Goal: Task Accomplishment & Management: Complete application form

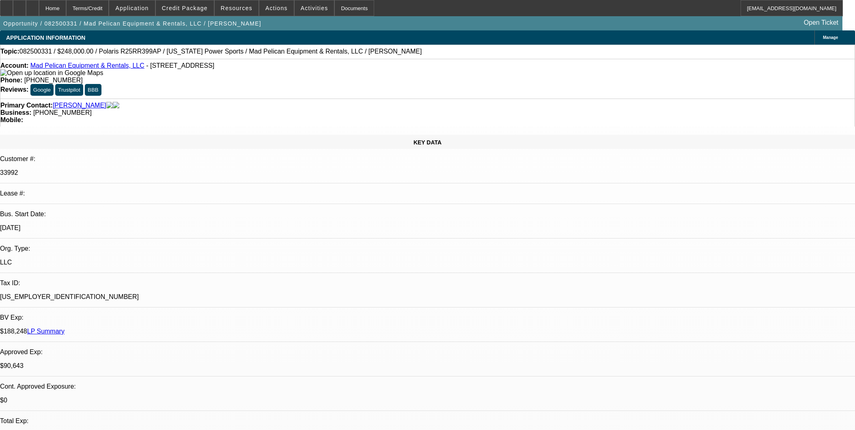
select select "0"
select select "3"
select select "0"
select select "6"
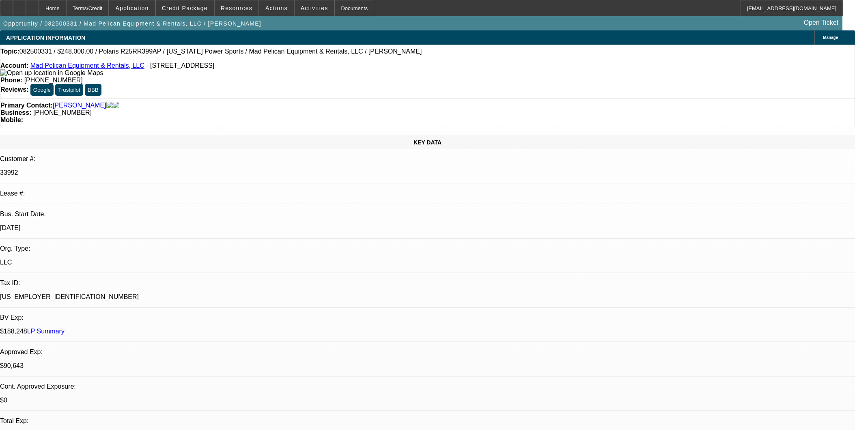
scroll to position [1478, 0]
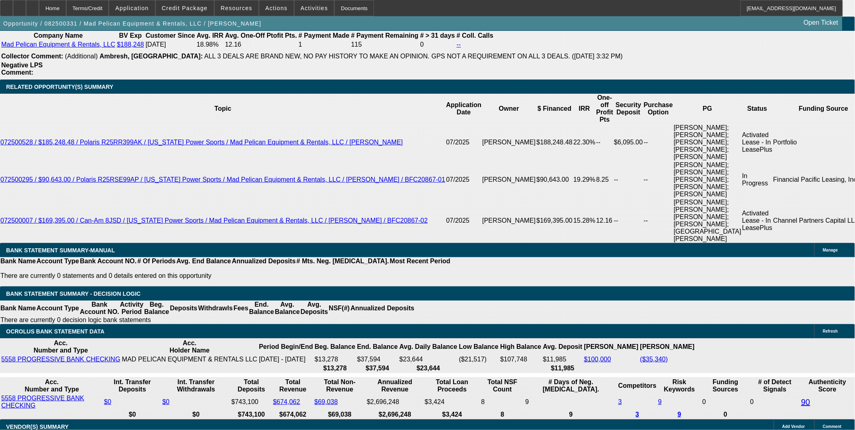
drag, startPoint x: 406, startPoint y: 301, endPoint x: 394, endPoint y: 293, distance: 14.1
click at [32, 5] on icon at bounding box center [32, 5] width 0 height 0
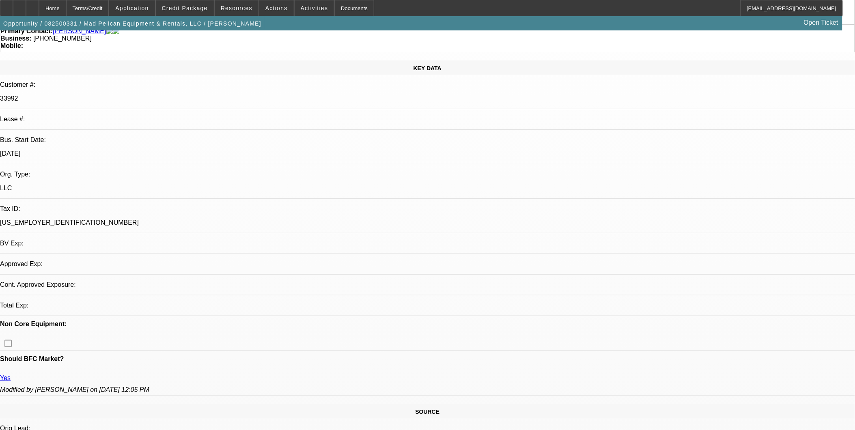
select select "0"
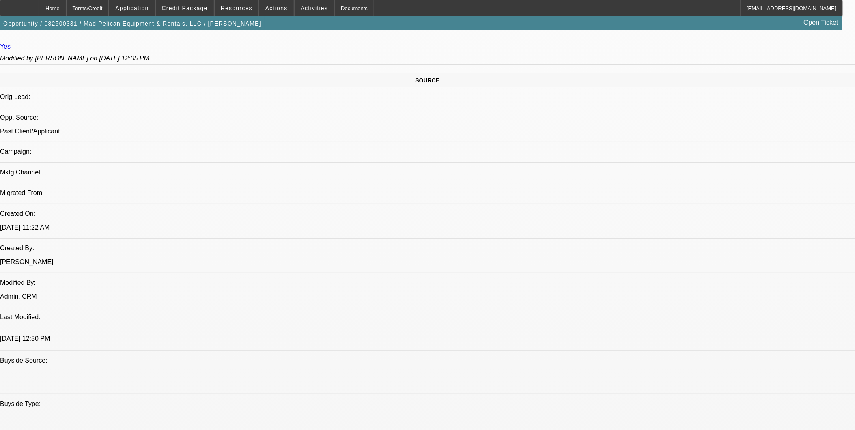
select select "1"
select select "3"
select select "6"
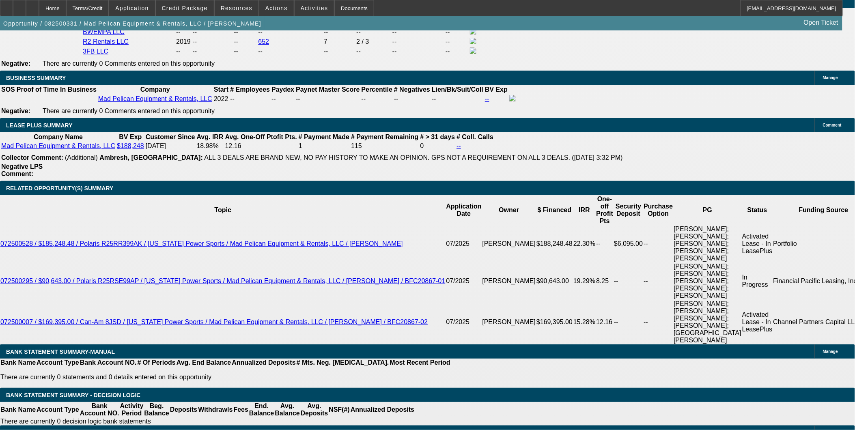
scroll to position [1377, 0]
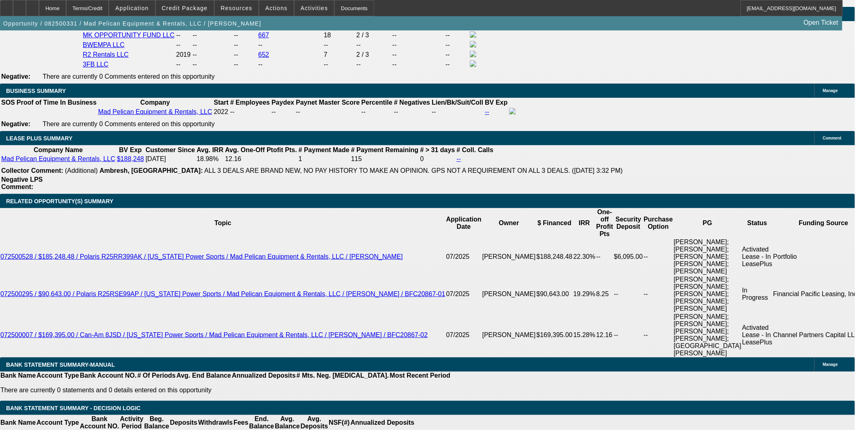
drag, startPoint x: 375, startPoint y: 333, endPoint x: 350, endPoint y: 276, distance: 61.8
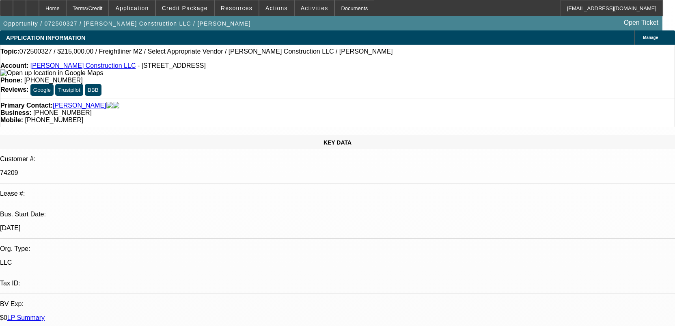
select select "0"
select select "2"
select select "0.1"
select select "4"
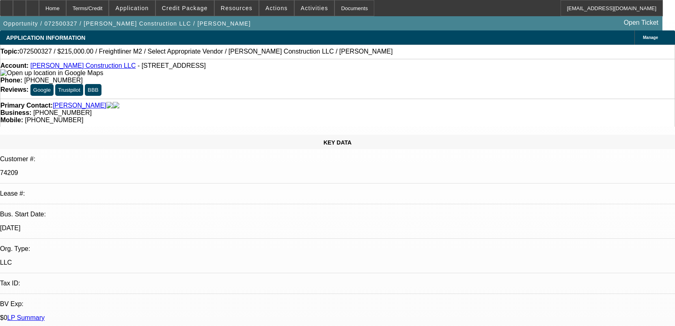
scroll to position [231, 0]
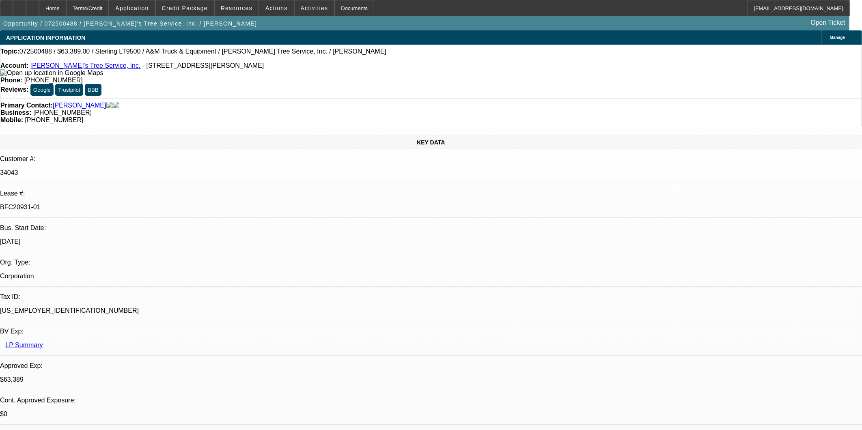
select select "0"
select select "2"
select select "0.1"
select select "4"
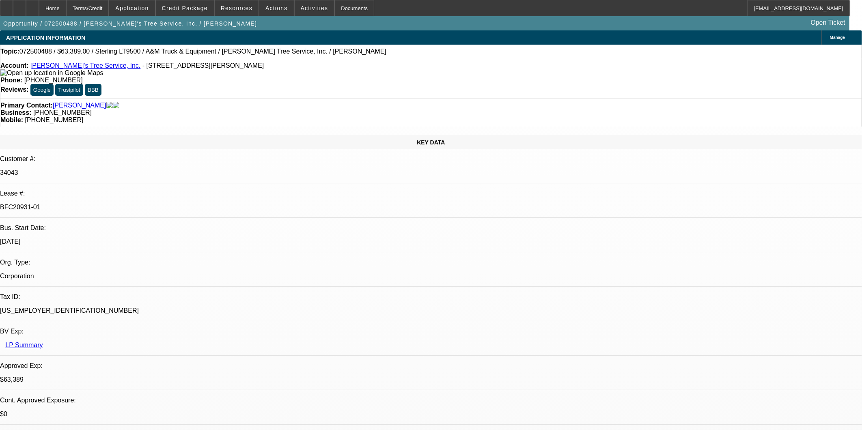
select select "0"
select select "2"
select select "0.1"
select select "4"
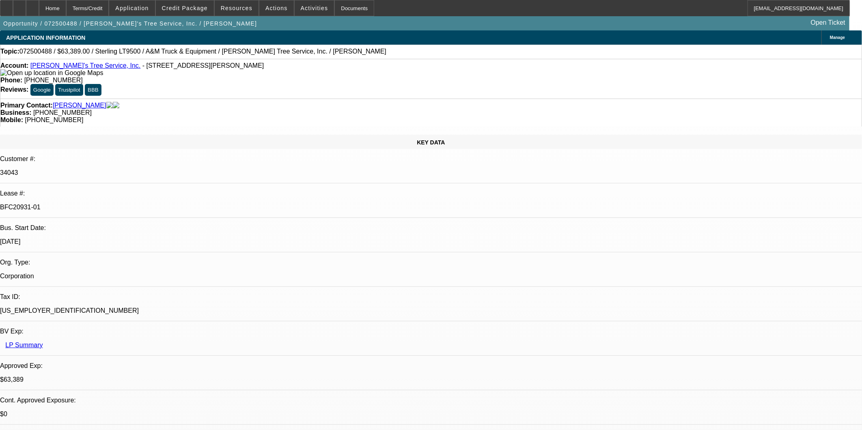
select select "0"
select select "2"
select select "0.1"
select select "4"
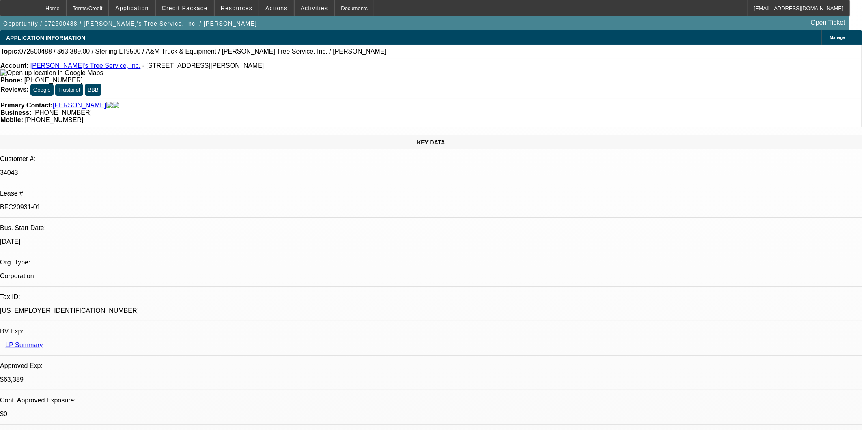
select select "0"
select select "2"
select select "0.1"
select select "4"
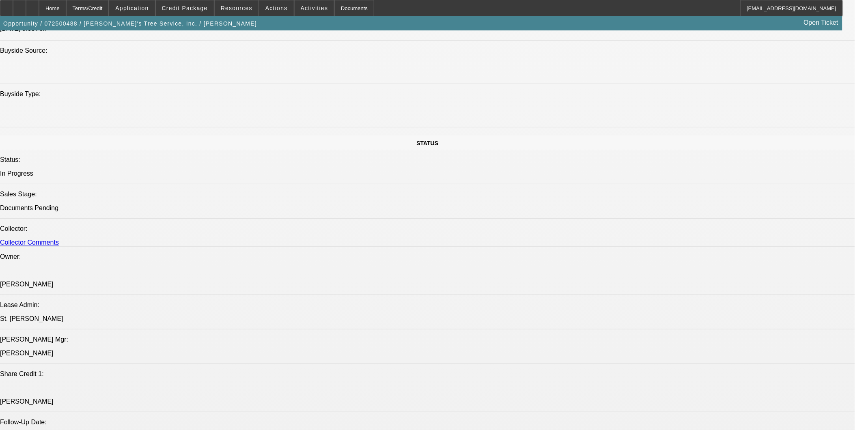
scroll to position [766, 0]
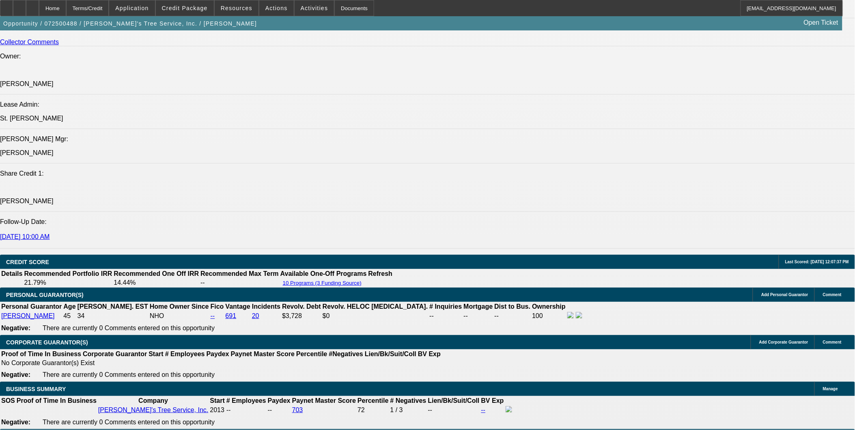
scroll to position [1172, 0]
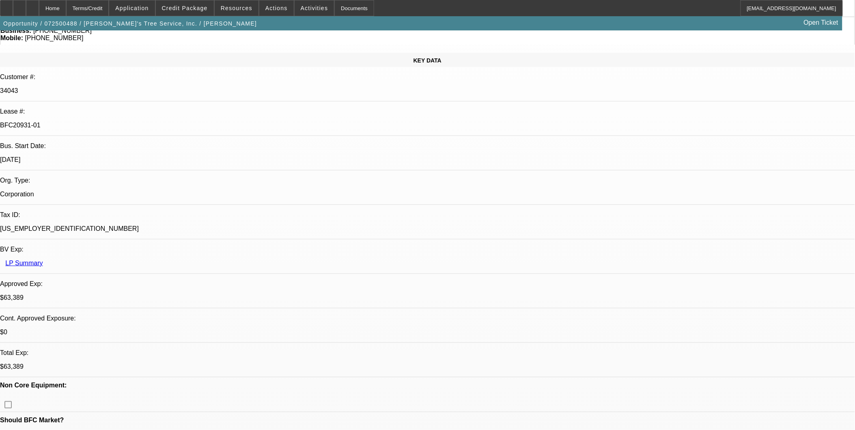
scroll to position [45, 0]
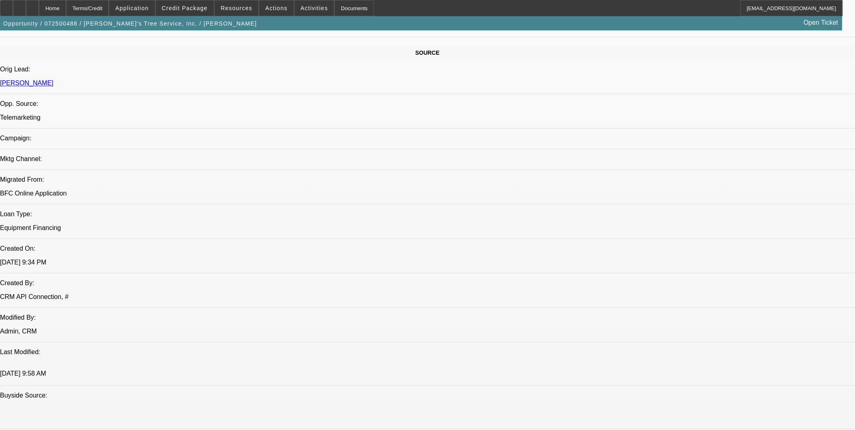
scroll to position [676, 0]
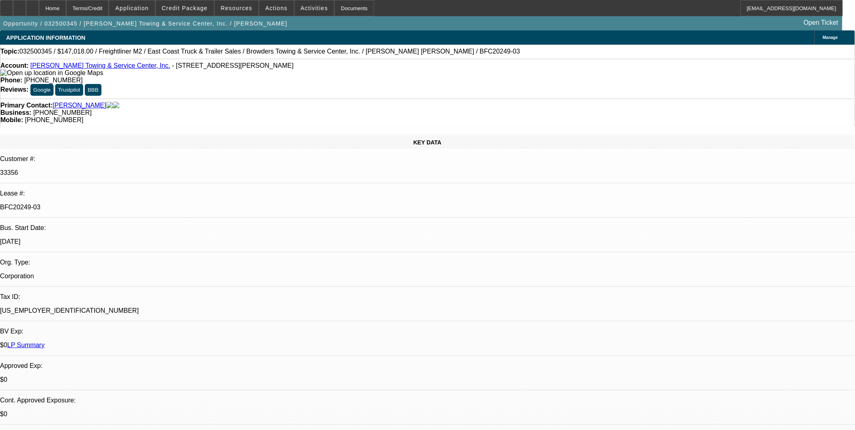
select select "0"
select select "2"
select select "0"
select select "6"
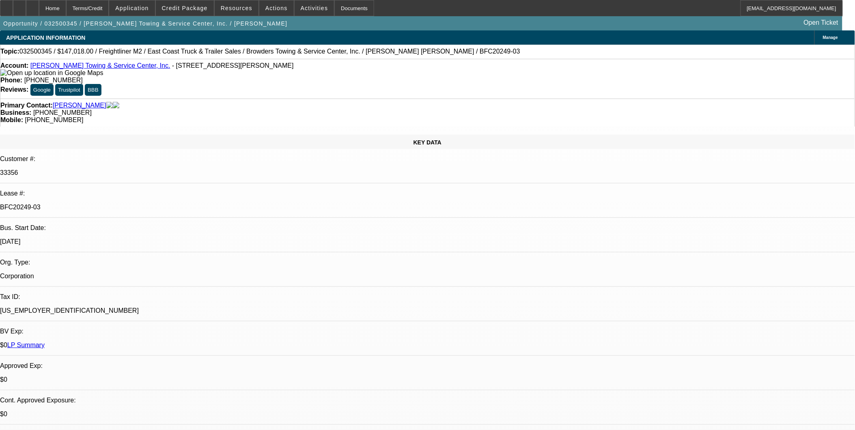
select select "0"
select select "2"
select select "0"
select select "6"
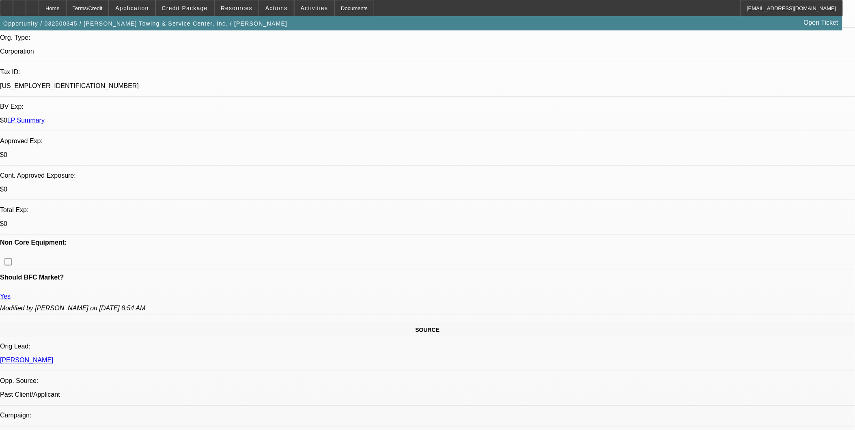
scroll to position [225, 0]
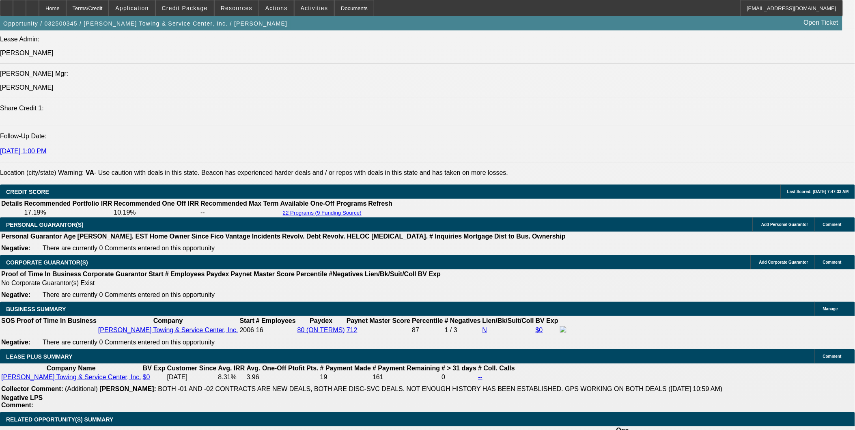
scroll to position [1218, 0]
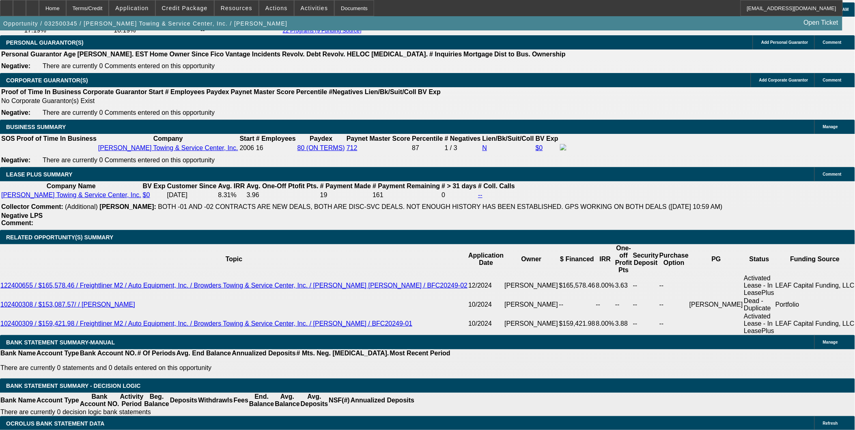
scroll to position [1308, 0]
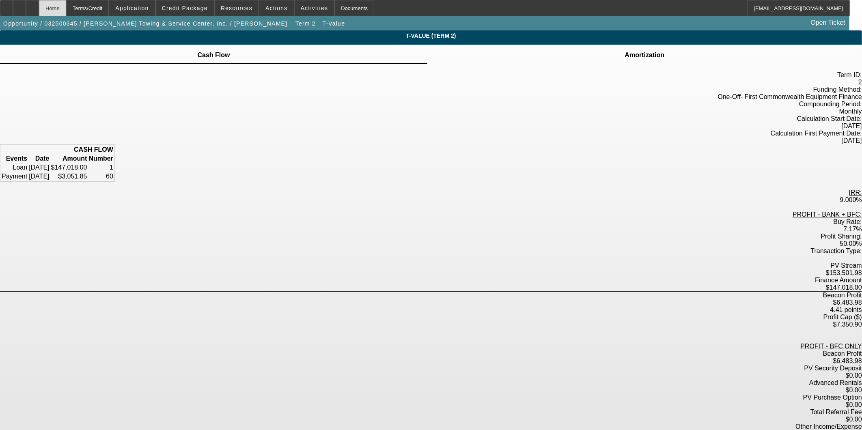
click at [62, 2] on div "Home" at bounding box center [52, 8] width 27 height 16
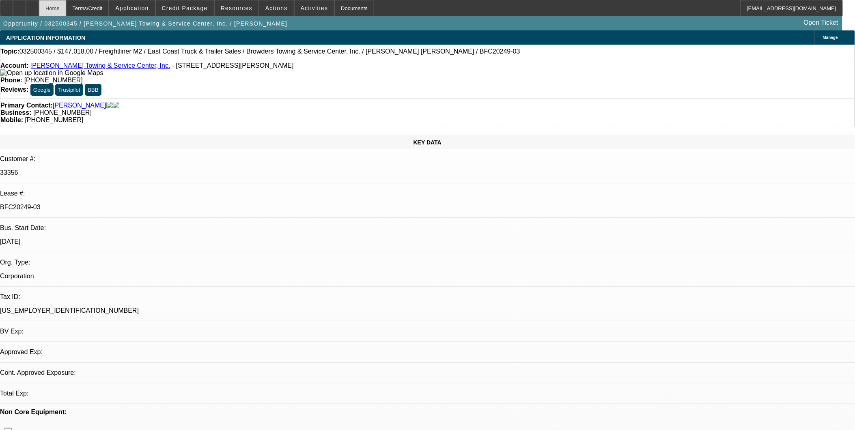
select select "0"
select select "2"
select select "0"
select select "6"
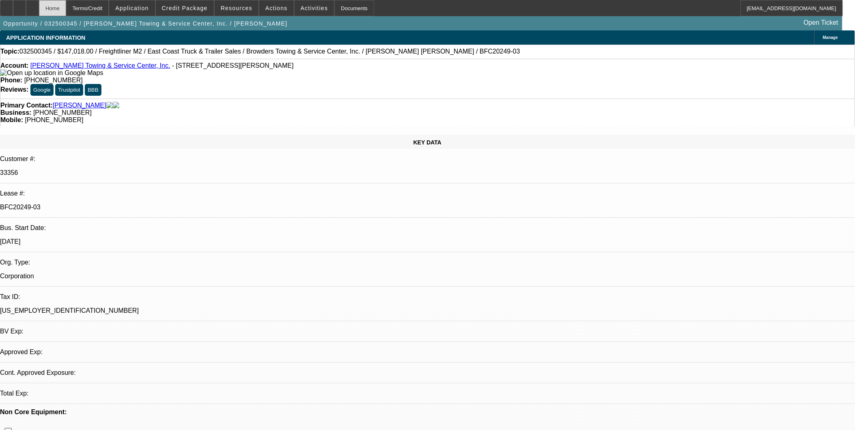
select select "0"
select select "2"
select select "0"
select select "6"
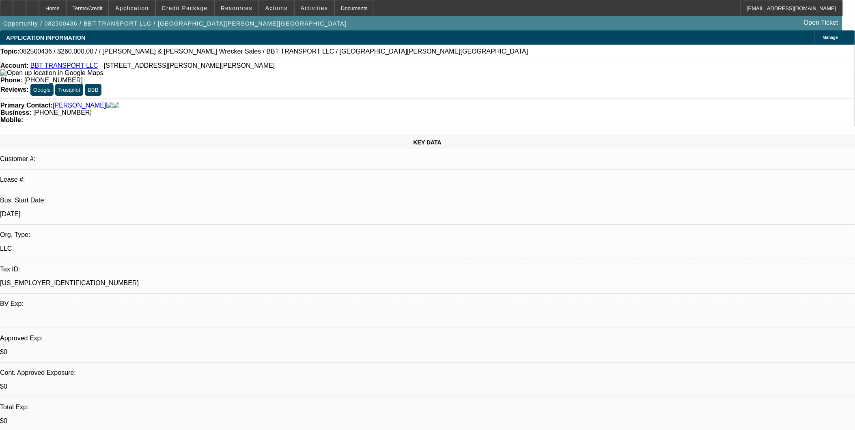
select select "0"
select select "2"
select select "0"
select select "1"
select select "2"
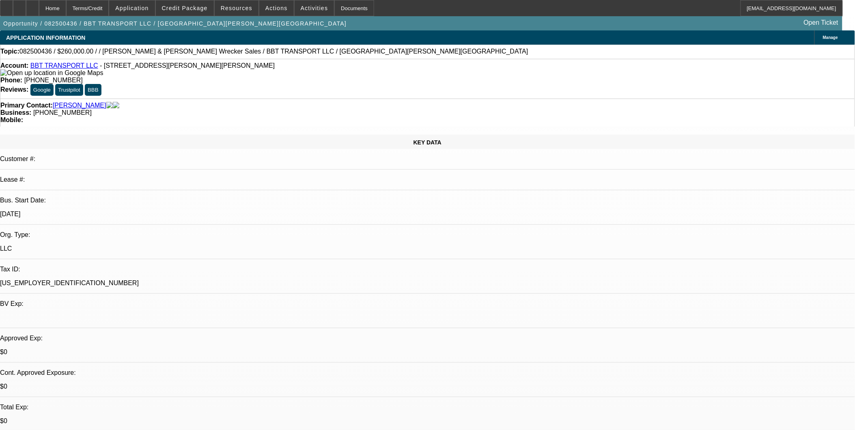
select select "6"
drag, startPoint x: 55, startPoint y: 9, endPoint x: 84, endPoint y: 41, distance: 42.8
click at [71, 30] on div "Home Terms/Credit Application Credit Package Resources Actions Activities Docum…" at bounding box center [427, 15] width 855 height 30
drag, startPoint x: 84, startPoint y: 41, endPoint x: 50, endPoint y: 9, distance: 47.4
click at [32, 5] on icon at bounding box center [32, 5] width 0 height 0
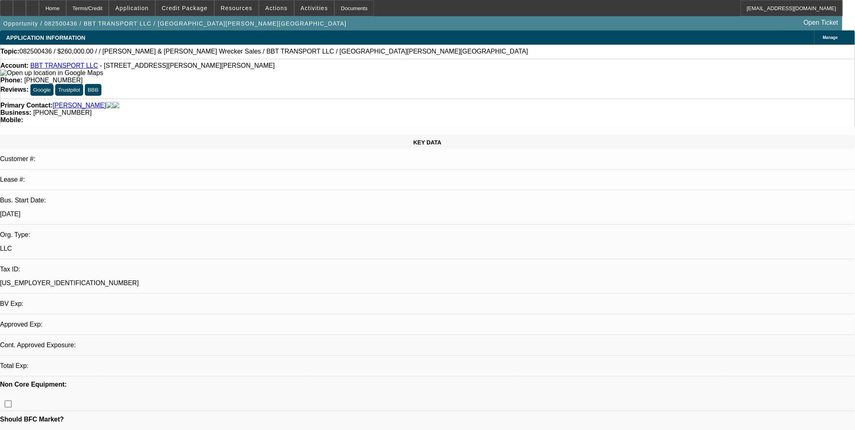
select select "0"
select select "2"
select select "0"
select select "6"
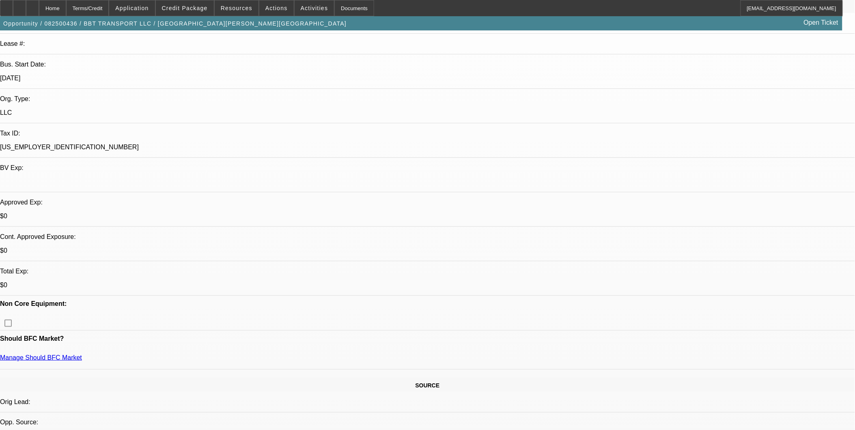
scroll to position [225, 0]
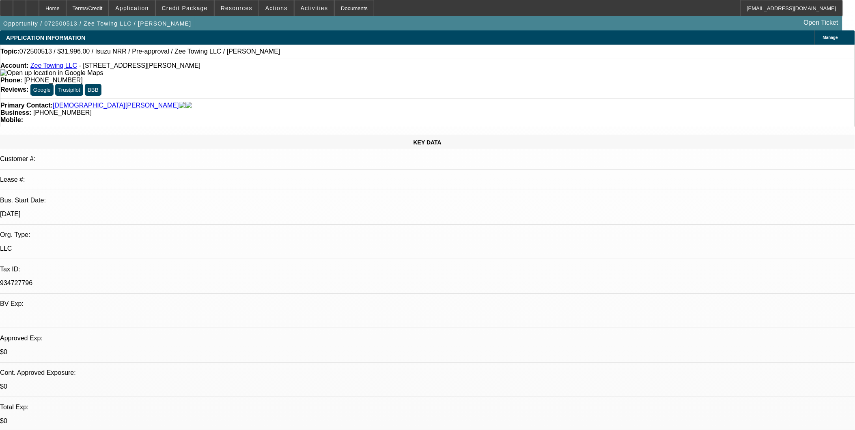
select select "0.2"
select select "2"
select select "0.1"
select select "0"
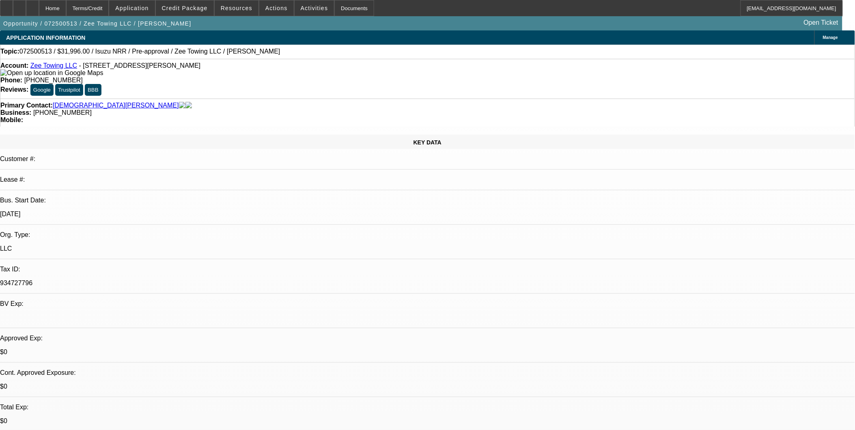
select select "0.1"
select select "1"
select select "2"
select select "4"
select select "1"
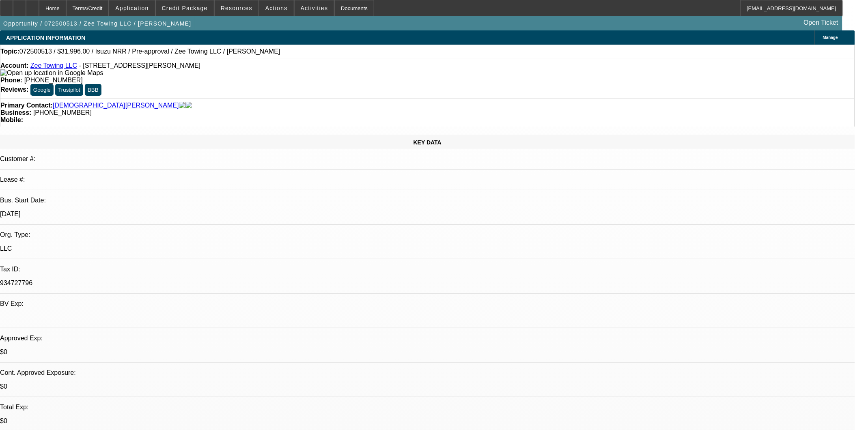
select select "1"
select select "4"
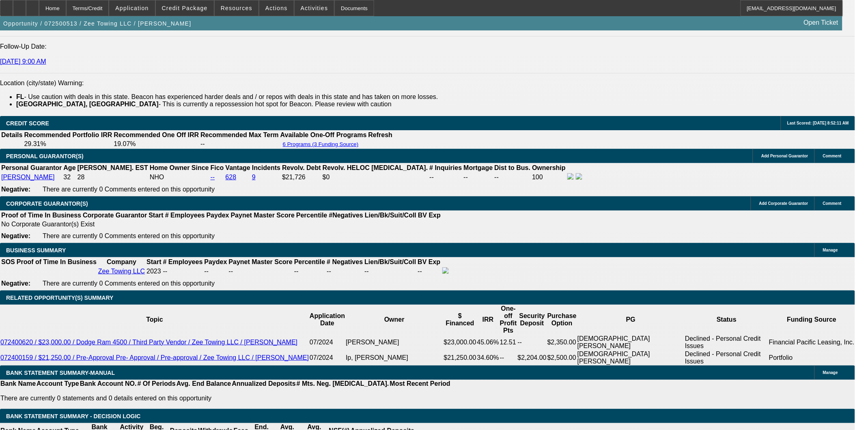
scroll to position [1127, 0]
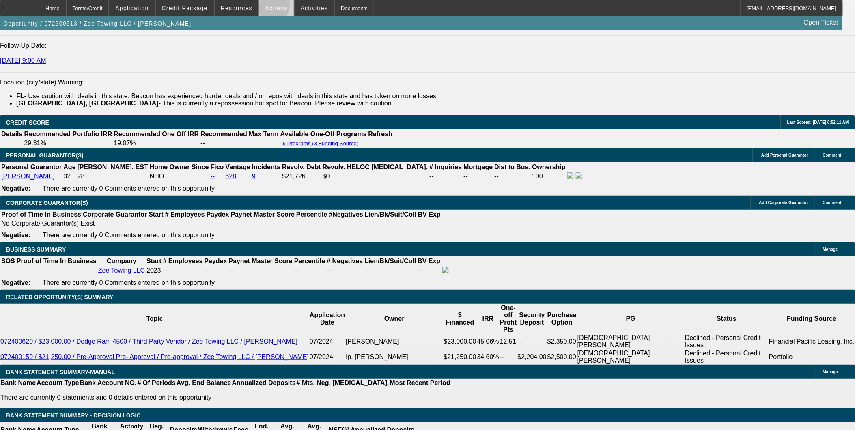
click at [265, 6] on span "Actions" at bounding box center [276, 8] width 22 height 6
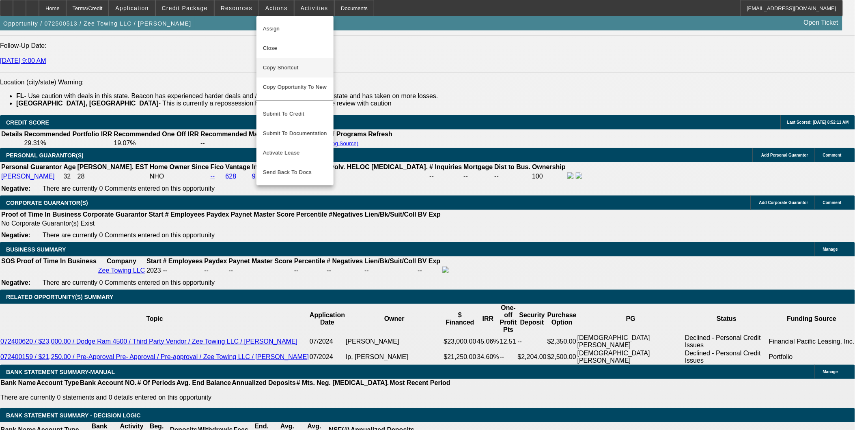
click at [305, 68] on span "Copy Shortcut" at bounding box center [295, 68] width 64 height 10
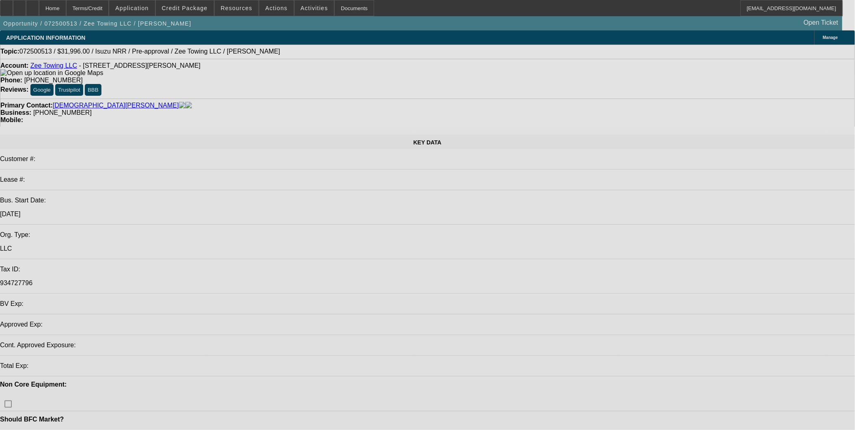
select select "0.2"
select select "2"
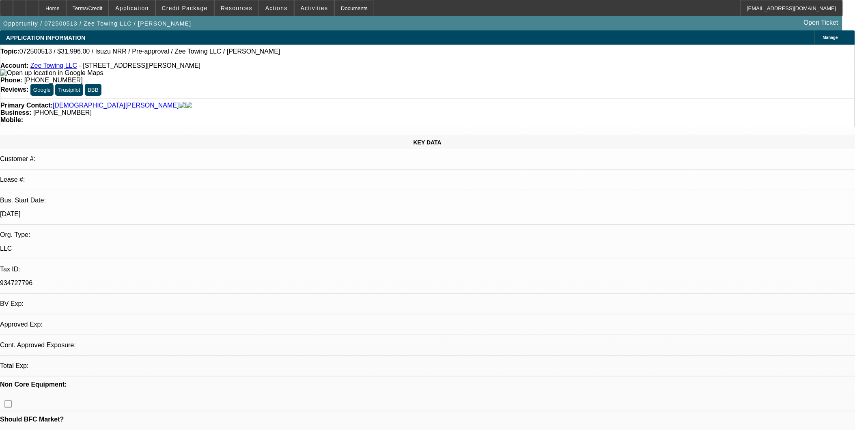
select select "0.1"
select select "0"
select select "0.1"
select select "1"
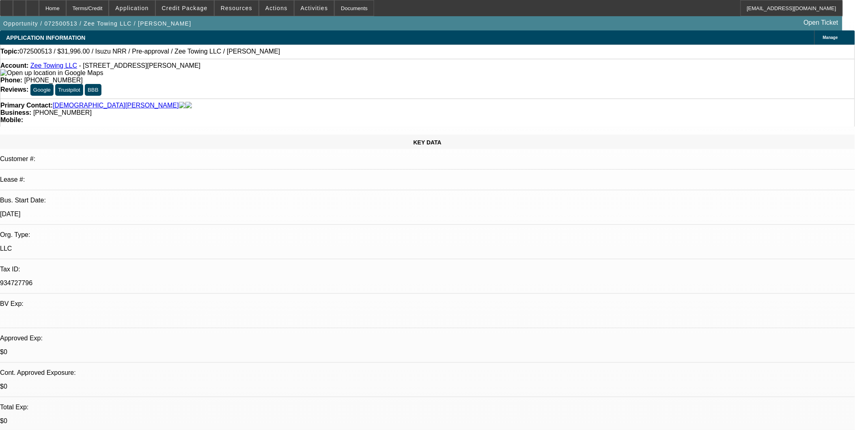
select select "2"
select select "4"
select select "1"
select select "4"
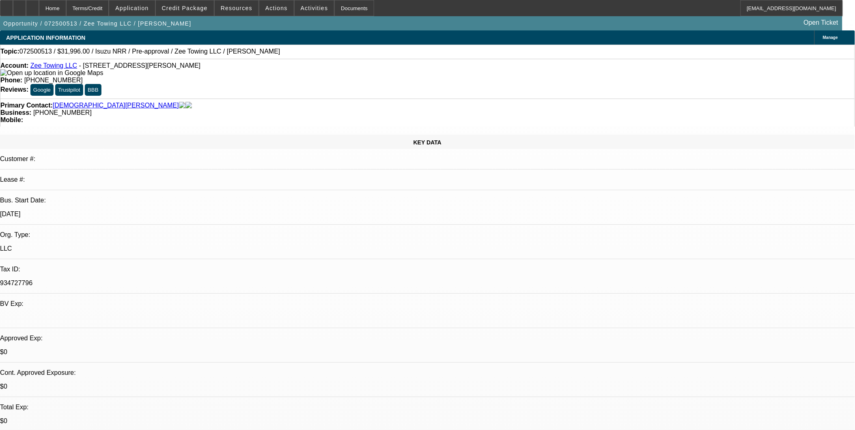
click at [55, 68] on link "Zee Towing LLC" at bounding box center [53, 65] width 47 height 7
click at [193, 5] on span "Credit Package" at bounding box center [185, 8] width 46 height 6
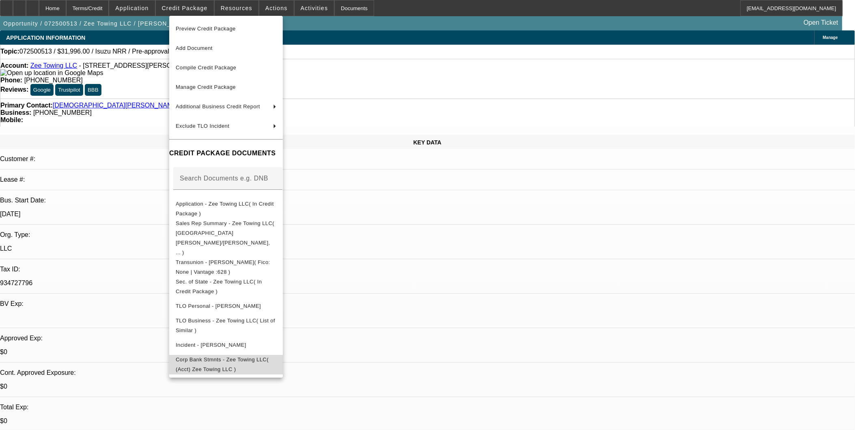
click at [260, 355] on button "Corp Bank Stmnts - Zee Towing LLC( (Acct) Zee Towing LLC )" at bounding box center [226, 364] width 114 height 19
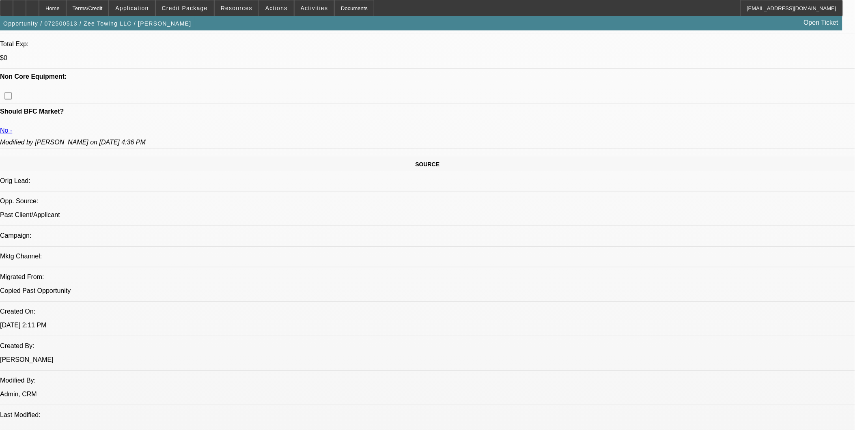
scroll to position [586, 0]
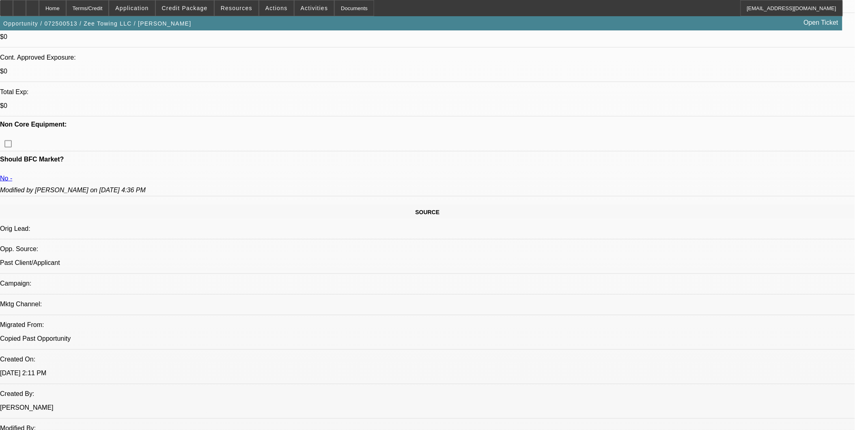
scroll to position [451, 0]
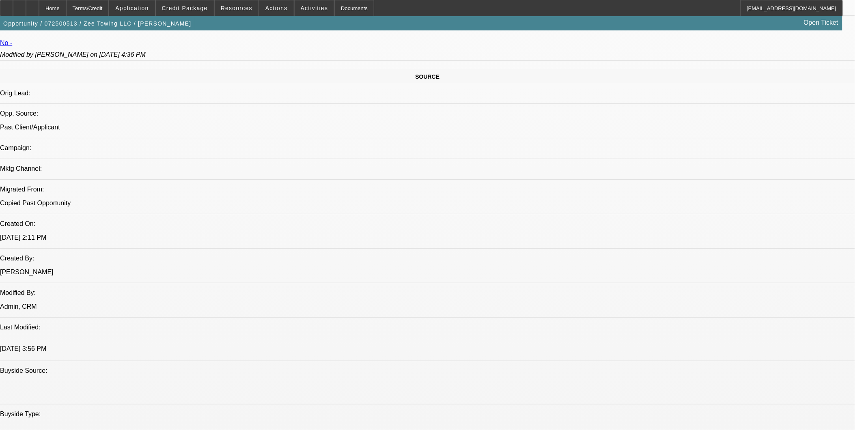
drag, startPoint x: 330, startPoint y: 309, endPoint x: 355, endPoint y: 316, distance: 25.6
drag, startPoint x: 355, startPoint y: 316, endPoint x: 356, endPoint y: 328, distance: 11.8
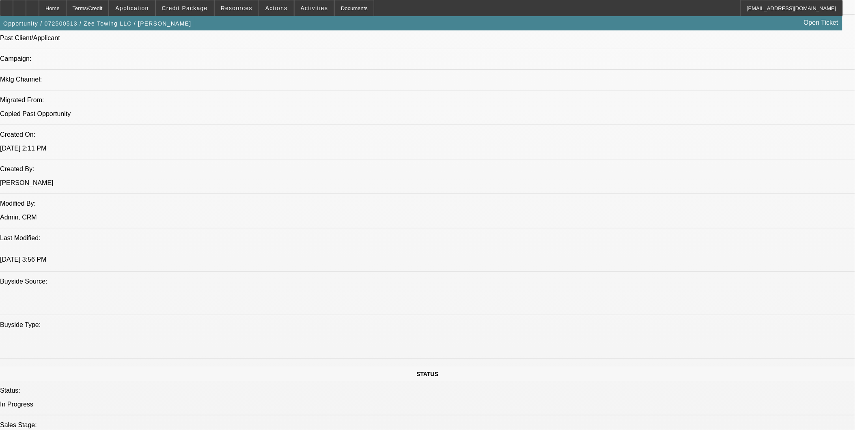
scroll to position [541, 0]
drag, startPoint x: 330, startPoint y: 217, endPoint x: 356, endPoint y: 234, distance: 30.4
drag, startPoint x: 346, startPoint y: 226, endPoint x: 348, endPoint y: 231, distance: 6.2
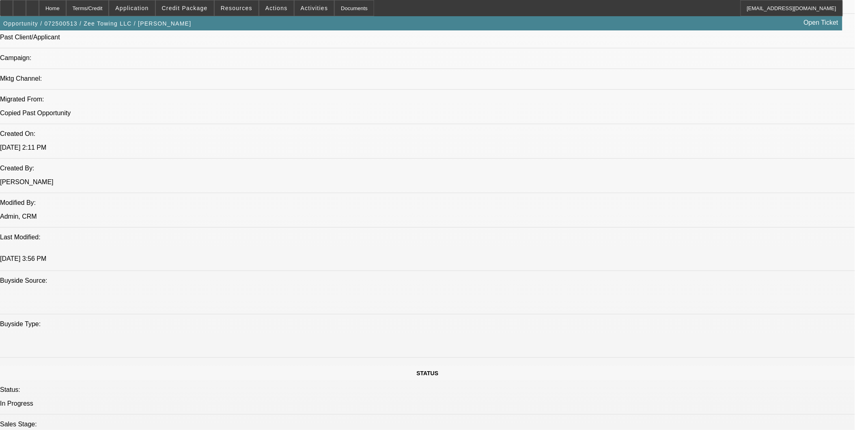
drag, startPoint x: 348, startPoint y: 231, endPoint x: 358, endPoint y: 238, distance: 12.3
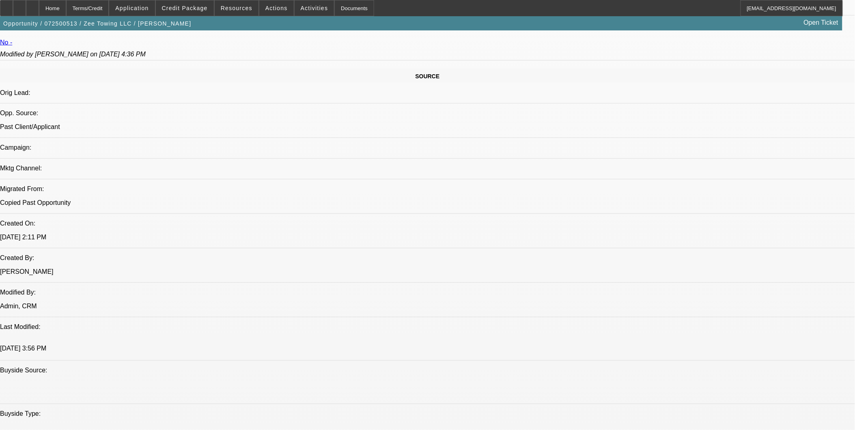
scroll to position [451, 0]
click at [201, 4] on span at bounding box center [185, 7] width 58 height 19
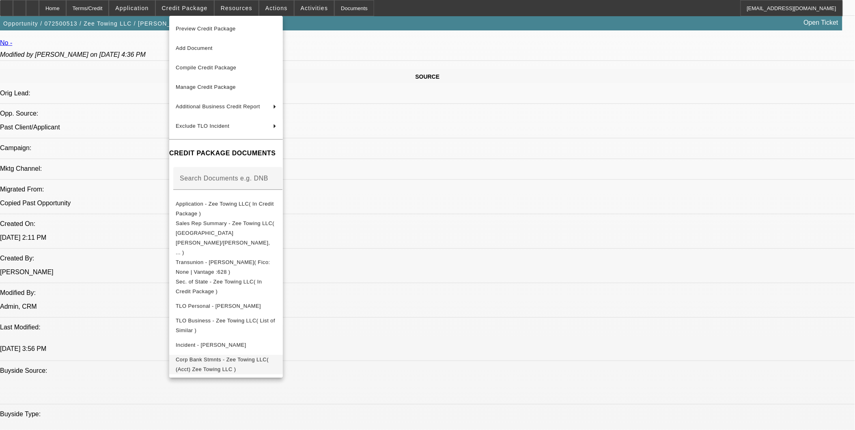
click at [269, 356] on span "Corp Bank Stmnts - Zee Towing LLC( (Acct) Zee Towing LLC )" at bounding box center [222, 364] width 93 height 16
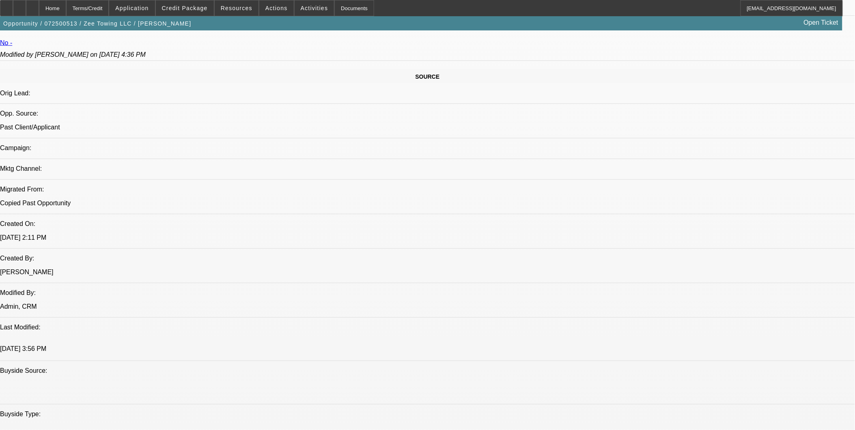
drag, startPoint x: 291, startPoint y: 87, endPoint x: 265, endPoint y: 79, distance: 27.6
click at [149, 9] on span "Application" at bounding box center [131, 8] width 33 height 6
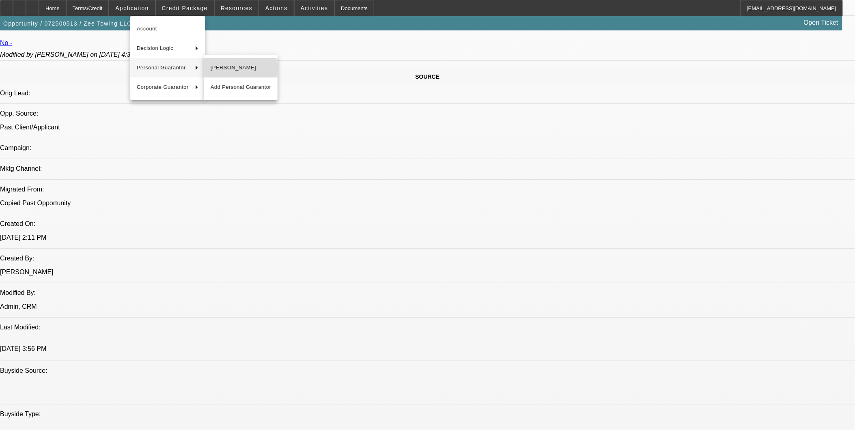
click at [216, 68] on span "Zaeem Hashemi" at bounding box center [241, 68] width 60 height 10
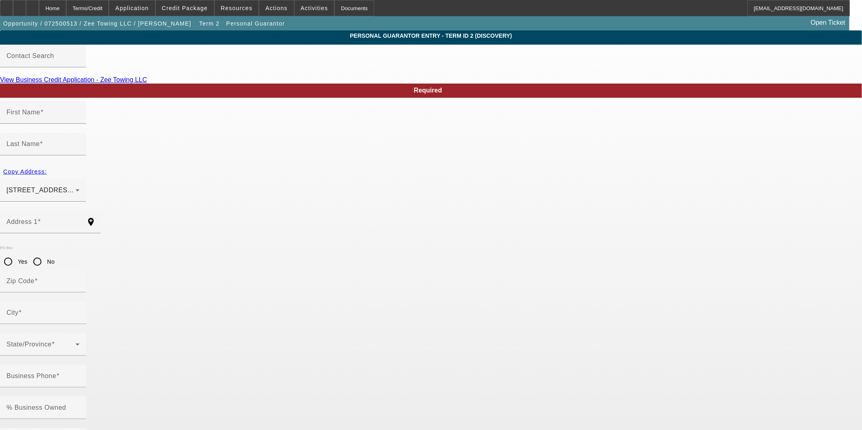
type input "Zaeem"
type input "Hashemi"
type input "1116 West Carmen Street Unit #239"
radio input "true"
type input "33606"
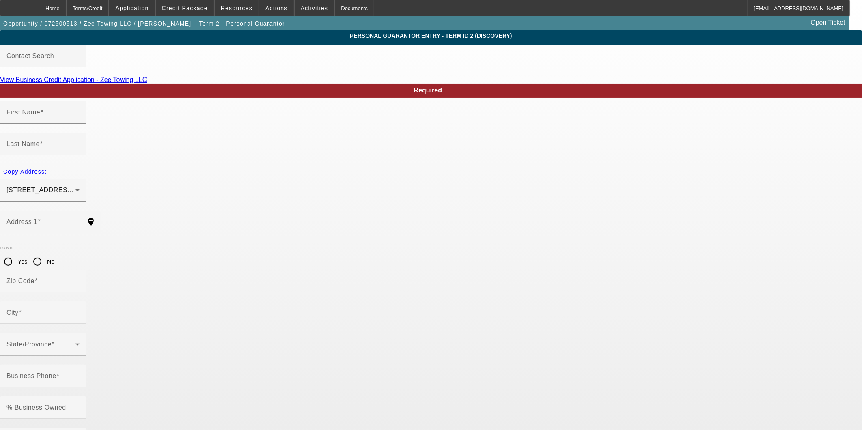
type input "Tampa"
type input "(925) 922-6767"
type input "100"
type input "117-65-5074"
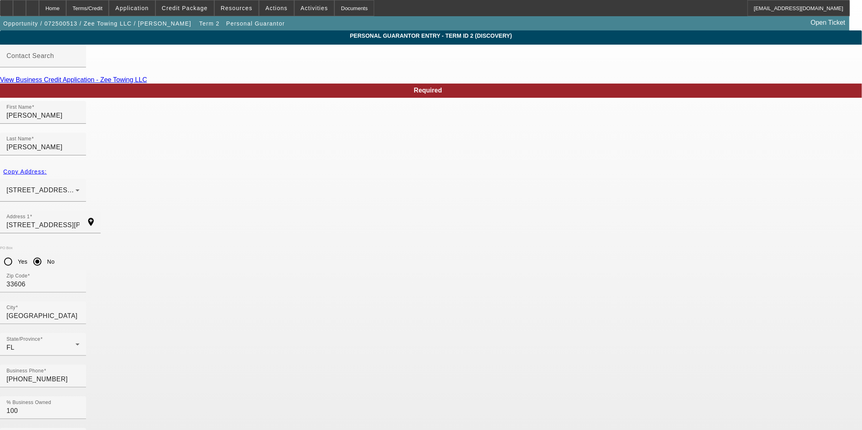
type input "zeetowing0@gmail.co"
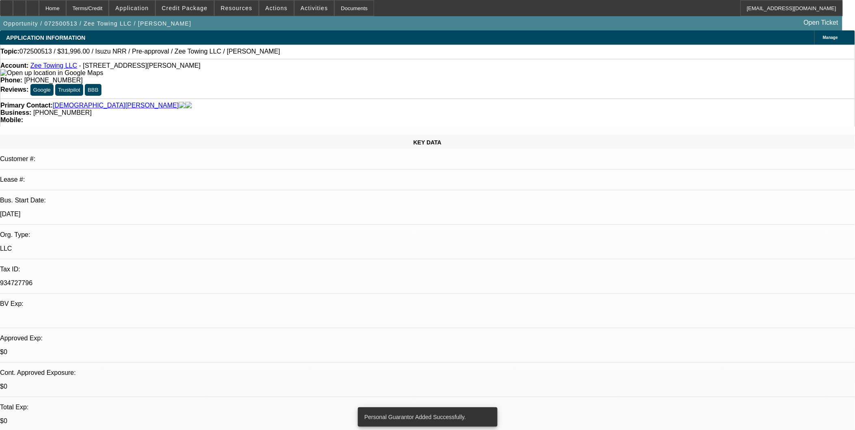
select select "0.2"
select select "2"
select select "0.1"
select select "4"
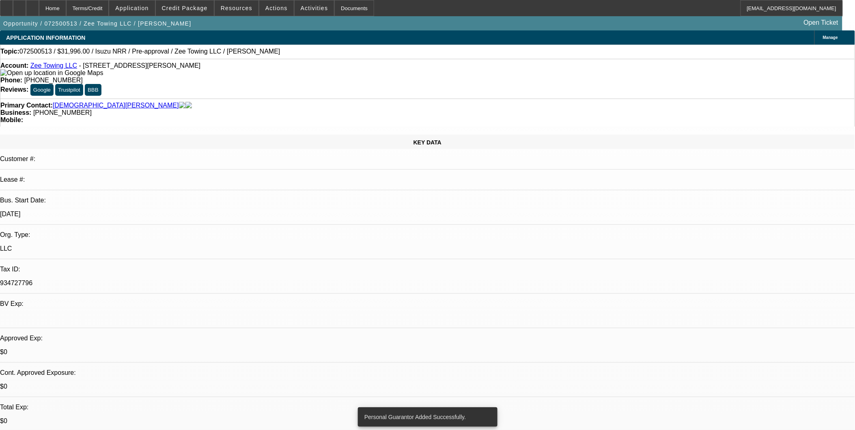
select select "0"
select select "0.1"
select select "4"
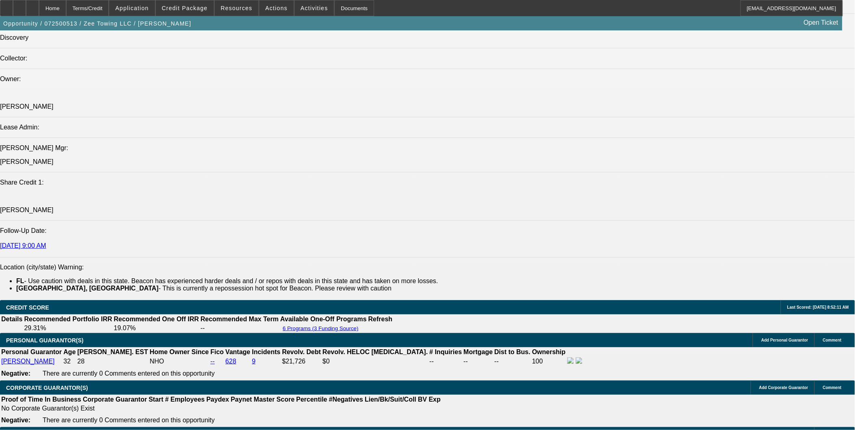
scroll to position [1037, 0]
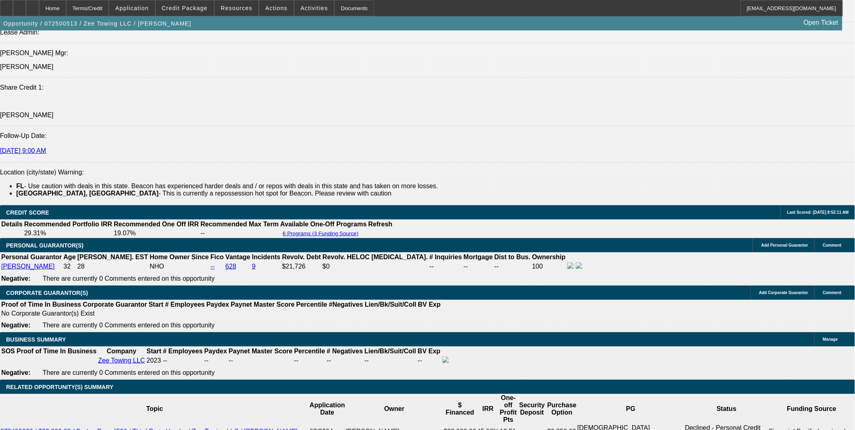
drag, startPoint x: 498, startPoint y: 310, endPoint x: 491, endPoint y: 319, distance: 11.7
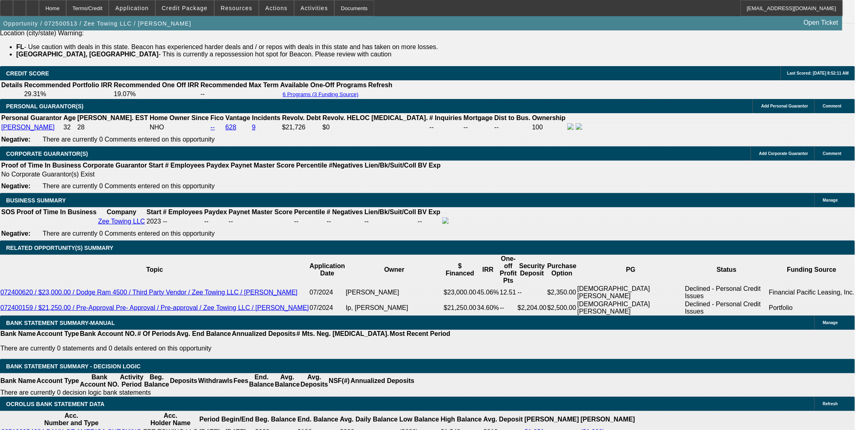
scroll to position [1127, 0]
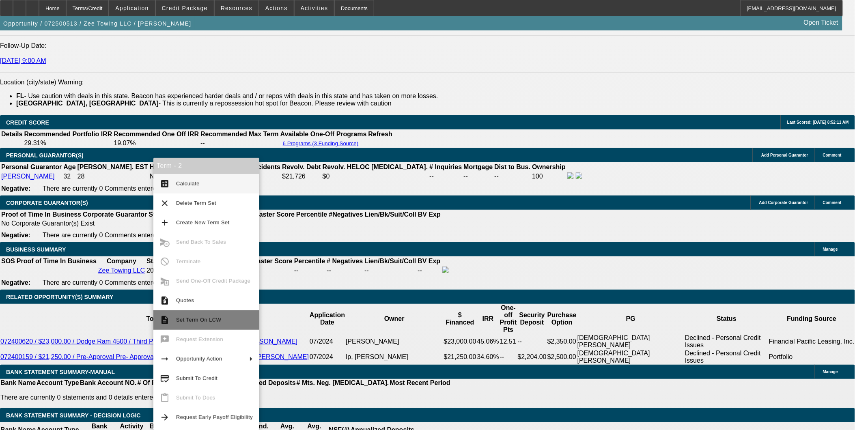
click at [199, 317] on span "Set Term On LCW" at bounding box center [214, 320] width 77 height 10
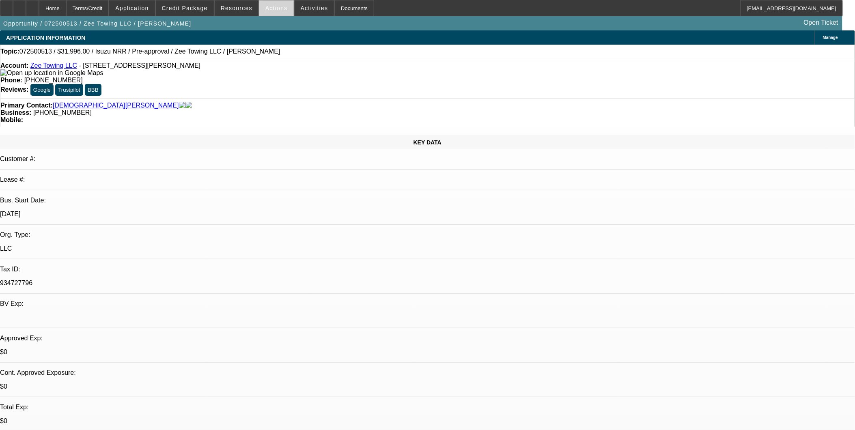
select select "0.2"
select select "2"
select select "0.1"
select select "0"
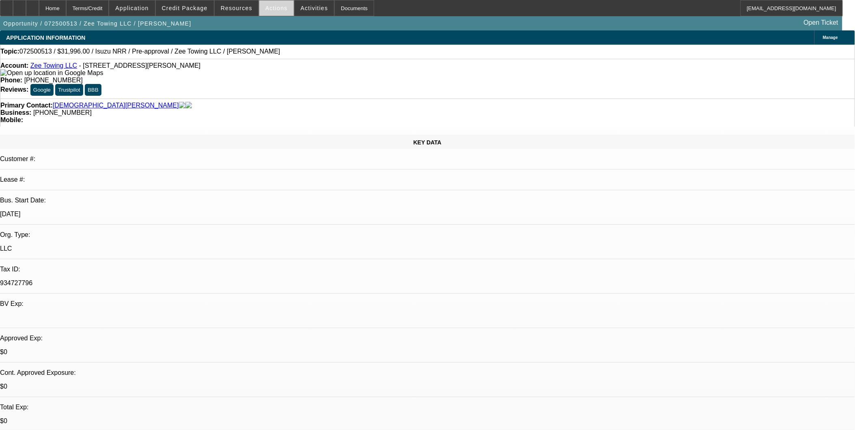
select select "0.1"
select select "1"
select select "2"
select select "4"
select select "1"
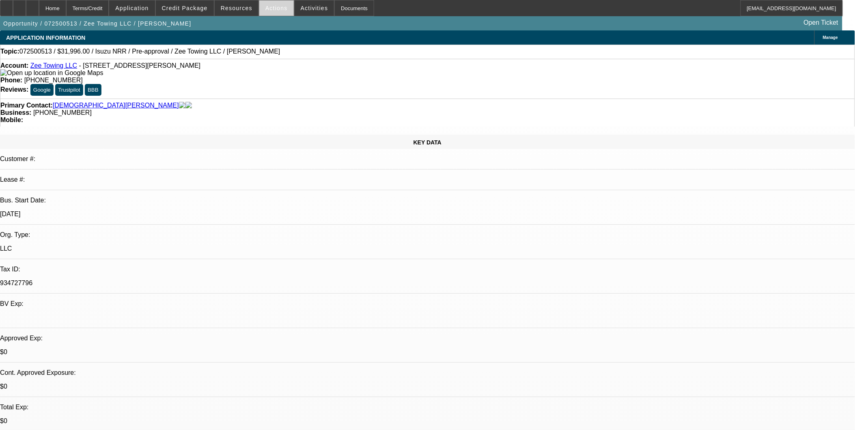
select select "1"
select select "4"
click at [275, 4] on span at bounding box center [276, 7] width 34 height 19
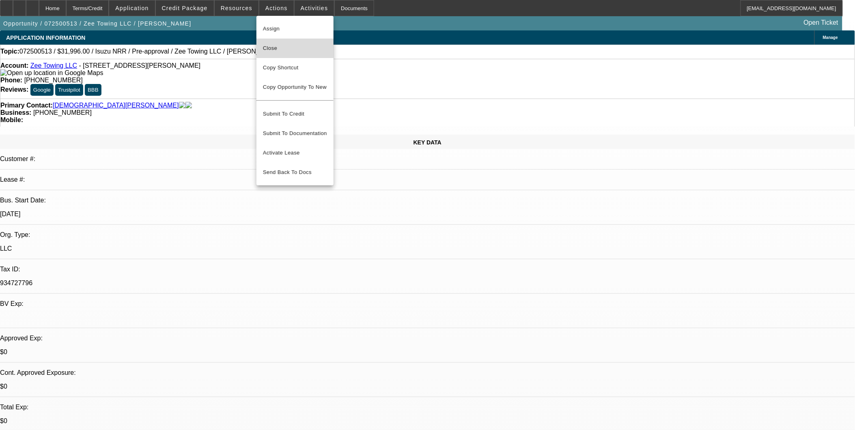
click at [288, 47] on span "Close" at bounding box center [295, 48] width 64 height 10
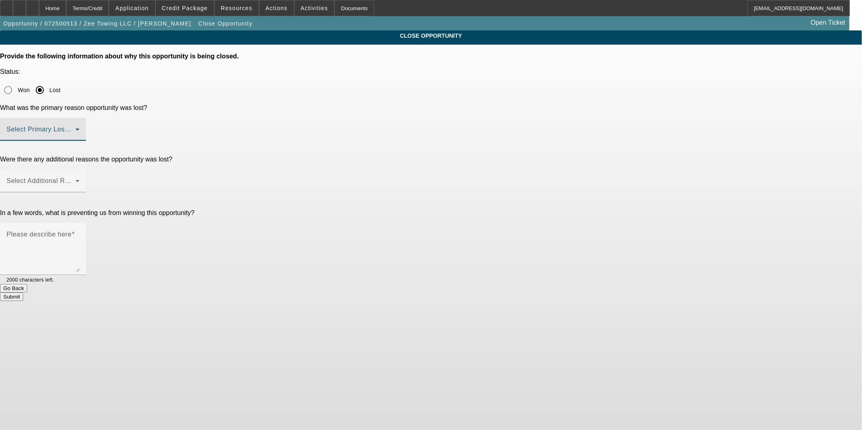
click at [75, 128] on span at bounding box center [40, 133] width 69 height 10
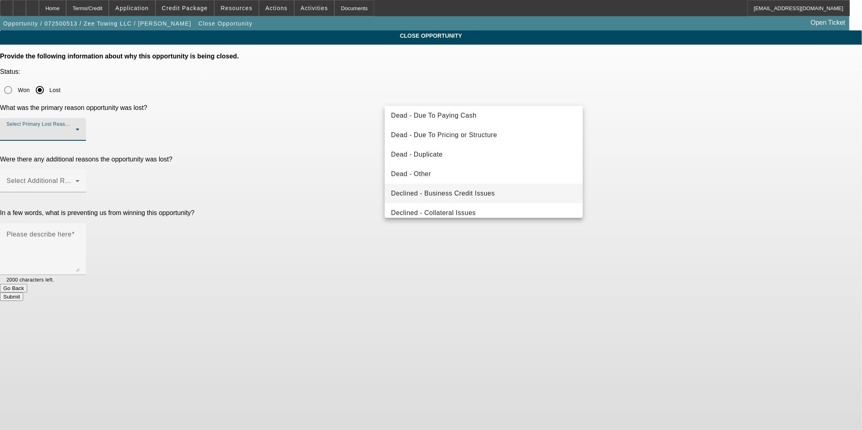
scroll to position [108, 0]
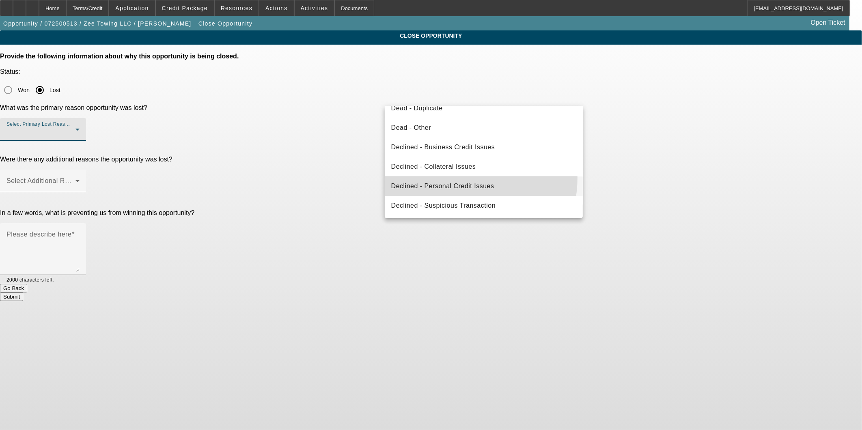
click at [448, 177] on mat-option "Declined - Personal Credit Issues" at bounding box center [484, 186] width 198 height 19
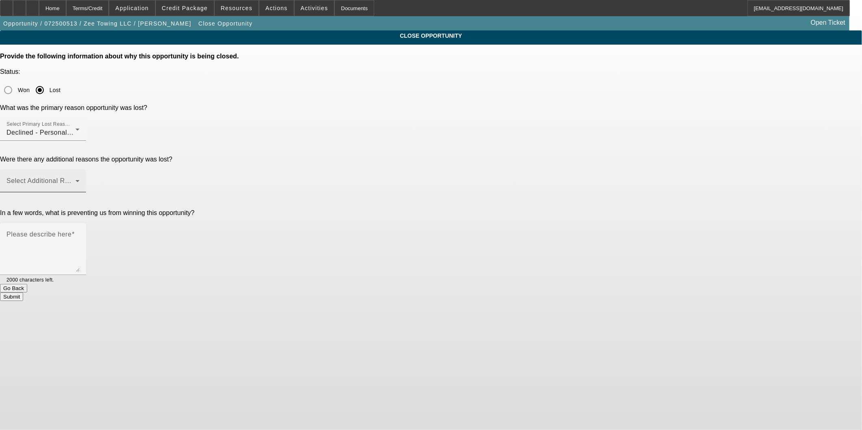
click at [80, 170] on div "Select Additional Reasons" at bounding box center [42, 181] width 73 height 23
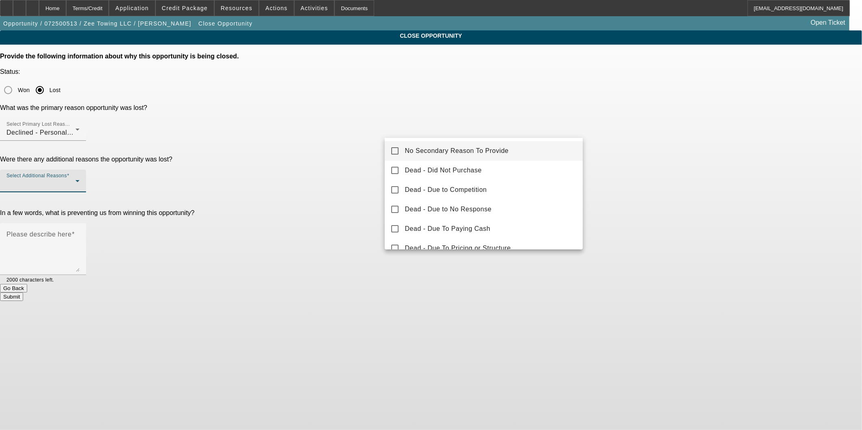
click at [504, 122] on div at bounding box center [431, 215] width 862 height 430
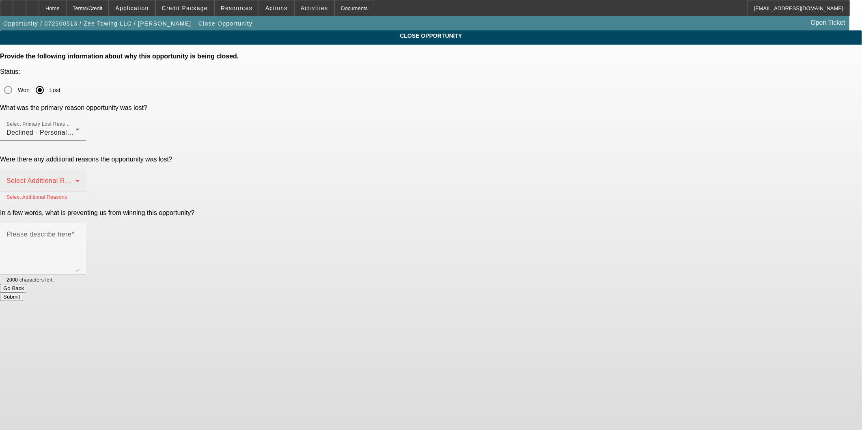
click at [87, 177] on mat-label "Select Additional Reasons" at bounding box center [46, 180] width 80 height 7
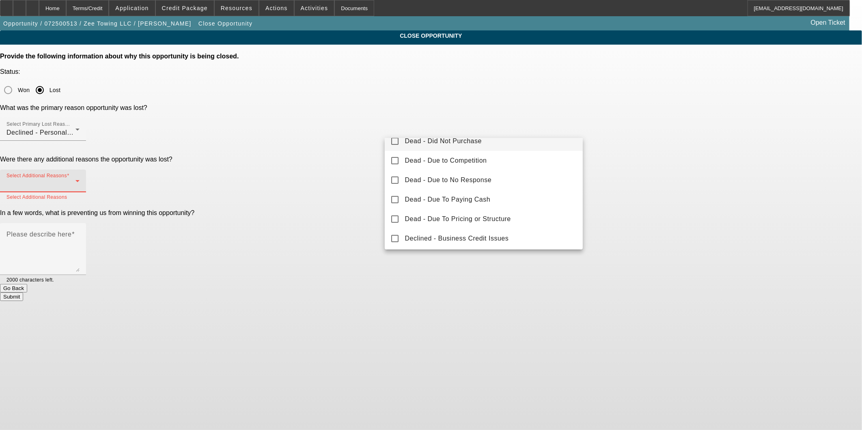
scroll to position [45, 0]
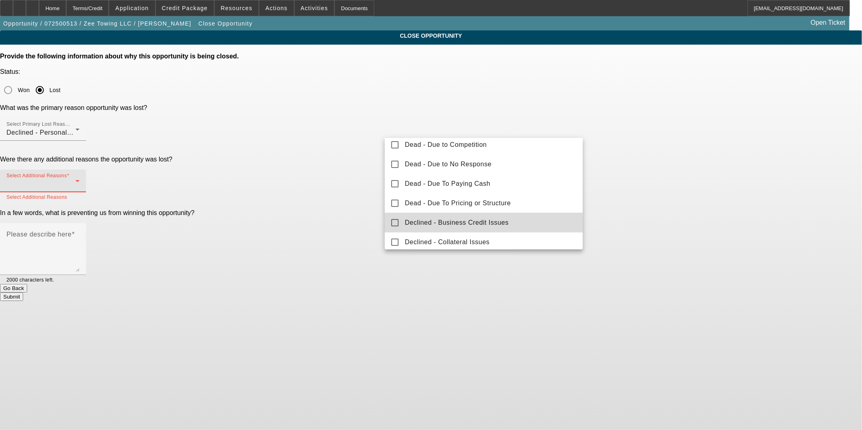
click at [510, 222] on mat-option "Declined - Business Credit Issues" at bounding box center [484, 222] width 198 height 19
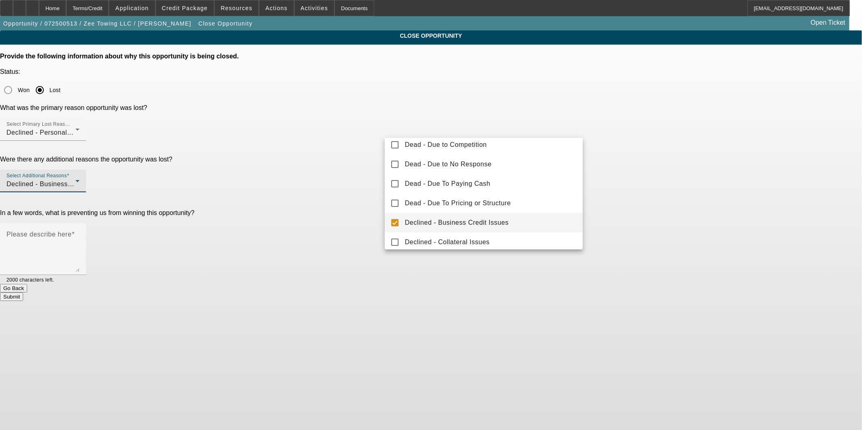
click at [670, 196] on div at bounding box center [431, 215] width 862 height 430
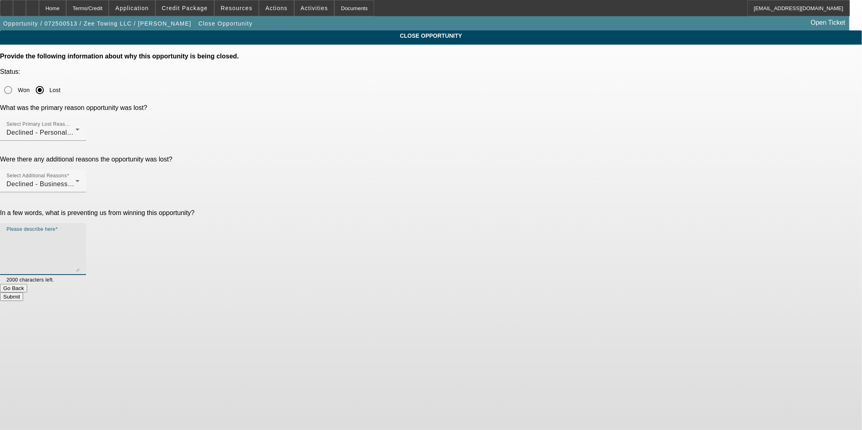
click at [80, 233] on textarea "Please describe here" at bounding box center [42, 252] width 73 height 39
type textarea "weak banks/ weak credit"
click at [502, 293] on div "Submit" at bounding box center [431, 297] width 862 height 9
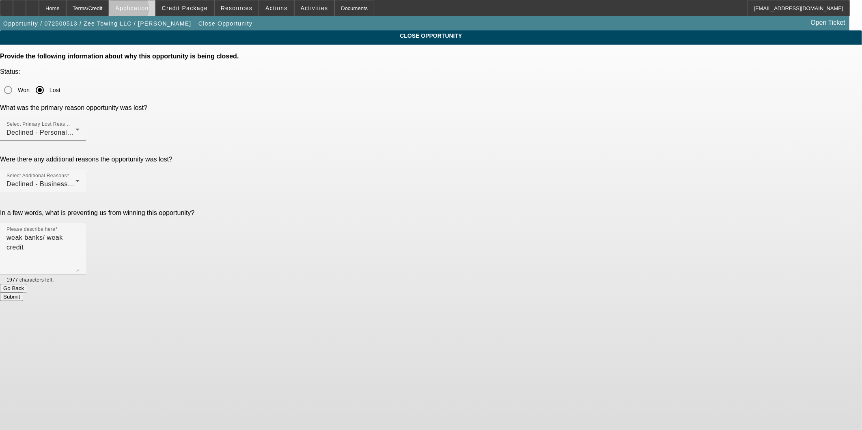
click at [147, 11] on span "Application" at bounding box center [131, 8] width 33 height 6
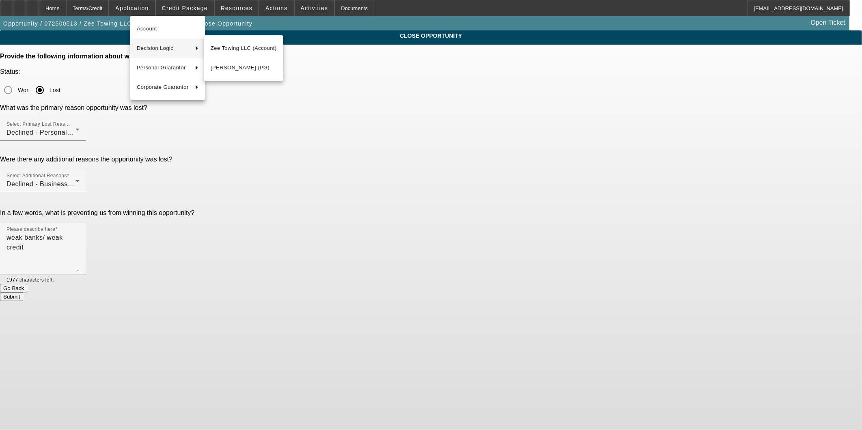
click at [422, 158] on div at bounding box center [431, 215] width 862 height 430
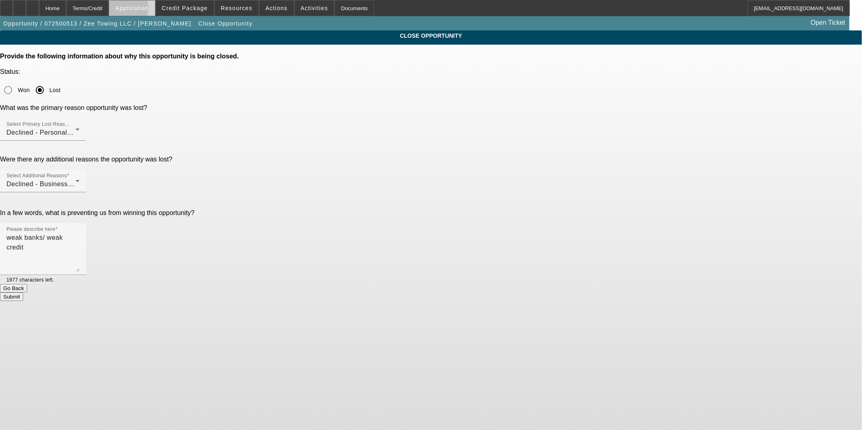
click at [145, 10] on span "Application" at bounding box center [131, 8] width 33 height 6
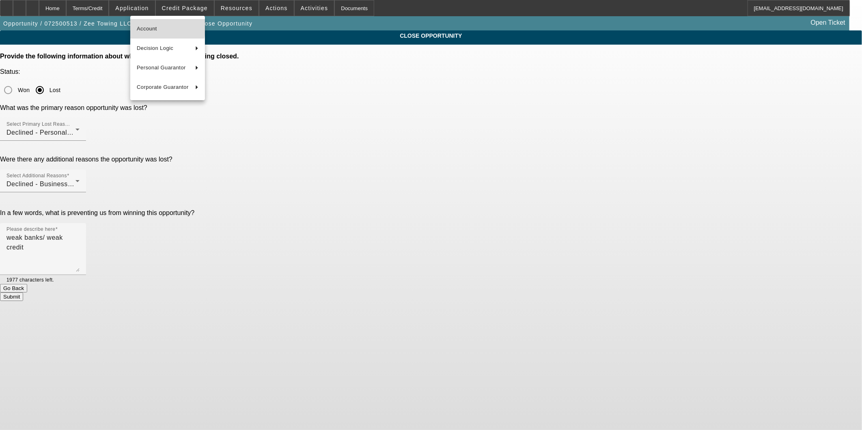
click at [149, 24] on span "Account" at bounding box center [168, 29] width 62 height 10
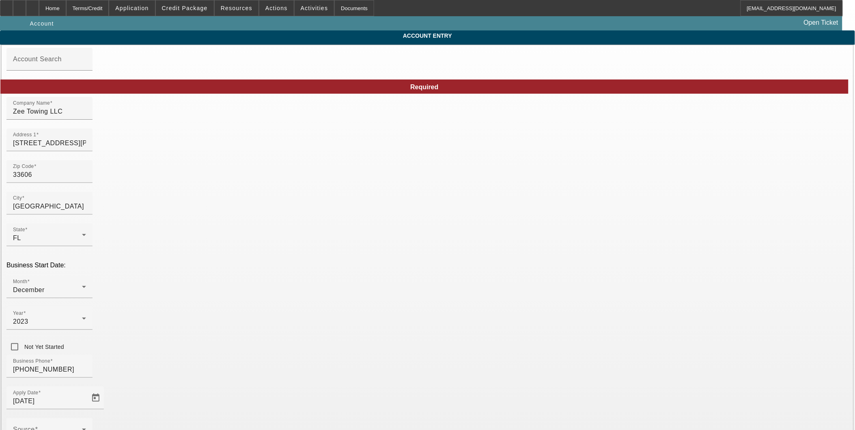
type input "7/22/2025"
click at [283, 9] on span at bounding box center [276, 7] width 34 height 19
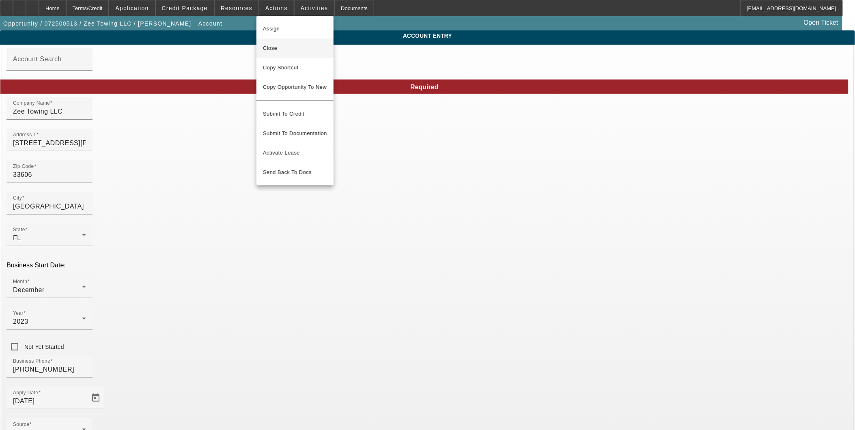
click at [293, 47] on span "Close" at bounding box center [295, 48] width 64 height 10
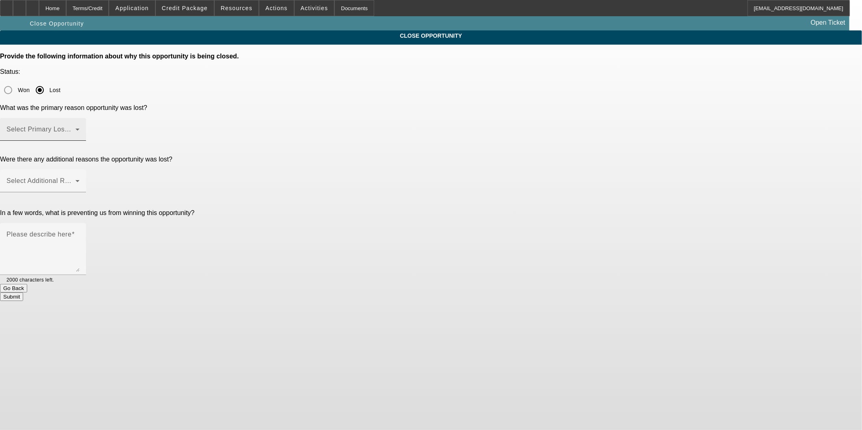
click at [451, 83] on form "Provide the following information about why this opportunity is being closed. S…" at bounding box center [431, 177] width 862 height 248
drag, startPoint x: 451, startPoint y: 83, endPoint x: 450, endPoint y: 90, distance: 6.5
click at [80, 118] on div "Select Primary Lost Reason" at bounding box center [42, 129] width 73 height 23
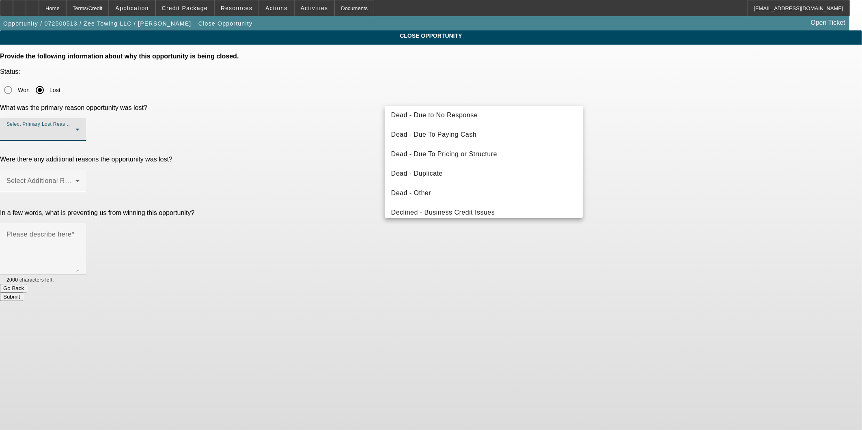
scroll to position [108, 0]
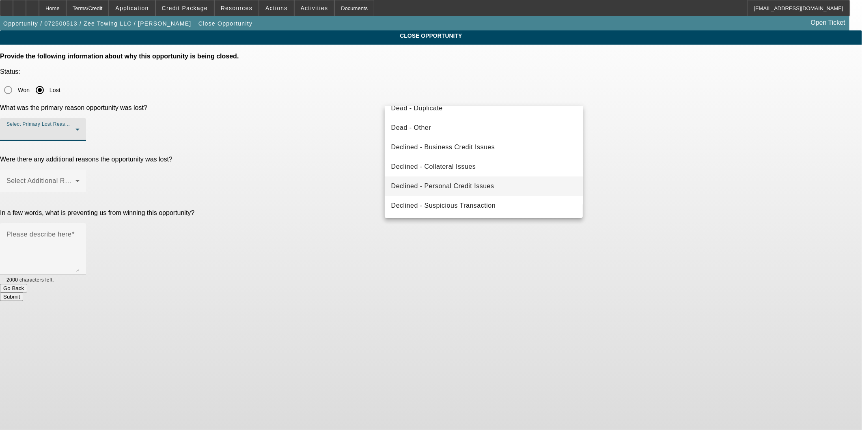
click at [463, 184] on span "Declined - Personal Credit Issues" at bounding box center [442, 186] width 103 height 10
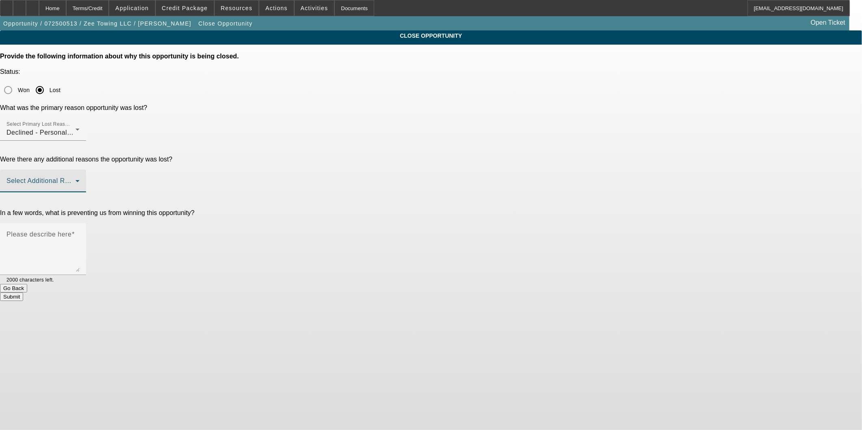
click at [75, 179] on span at bounding box center [40, 184] width 69 height 10
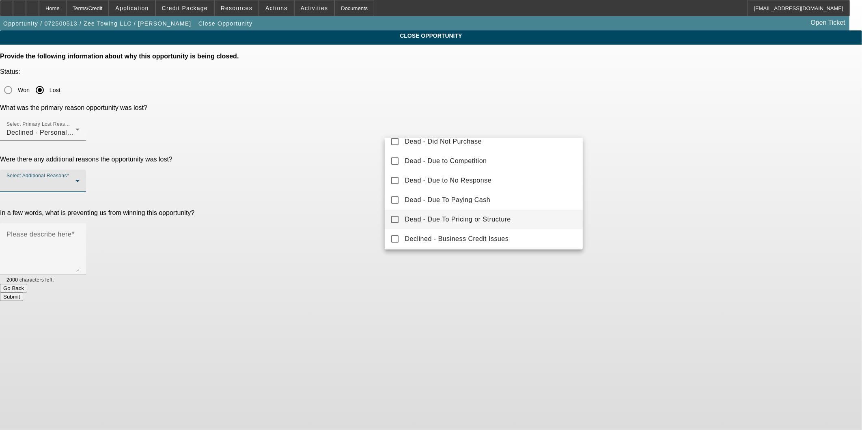
scroll to position [45, 0]
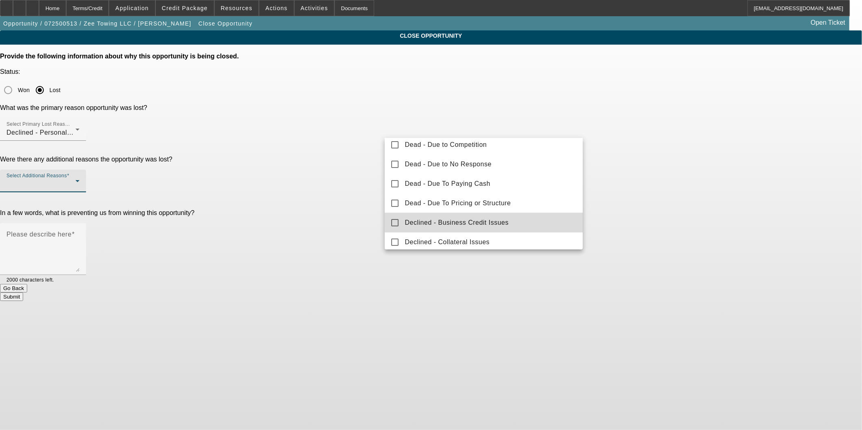
click at [497, 222] on span "Declined - Business Credit Issues" at bounding box center [457, 223] width 104 height 10
click at [674, 202] on div at bounding box center [431, 215] width 862 height 430
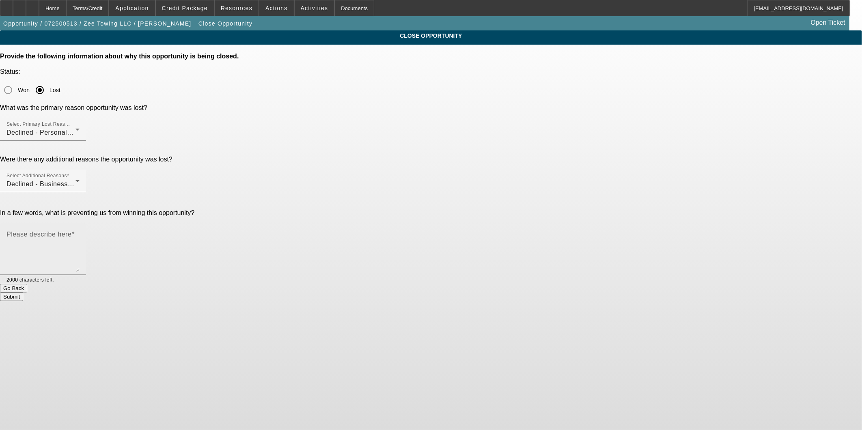
click at [80, 233] on textarea "Please describe here" at bounding box center [42, 252] width 73 height 39
type textarea "weak banks/ weak credit"
click at [23, 293] on button "Submit" at bounding box center [11, 297] width 23 height 9
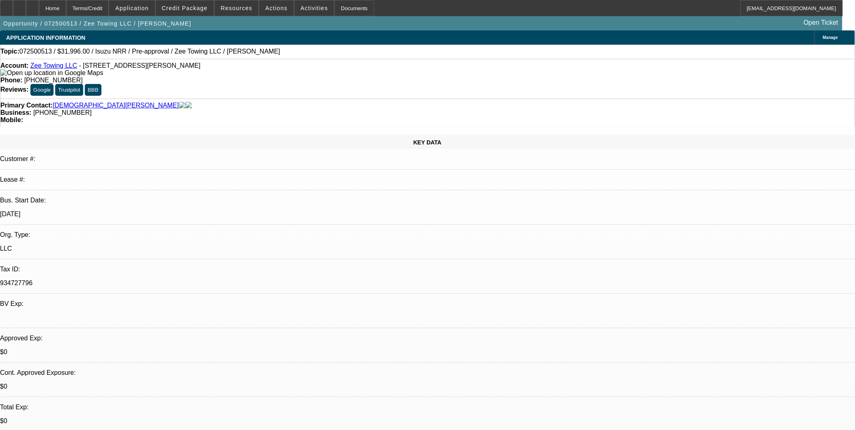
select select "0.2"
select select "2"
select select "0.1"
select select "0"
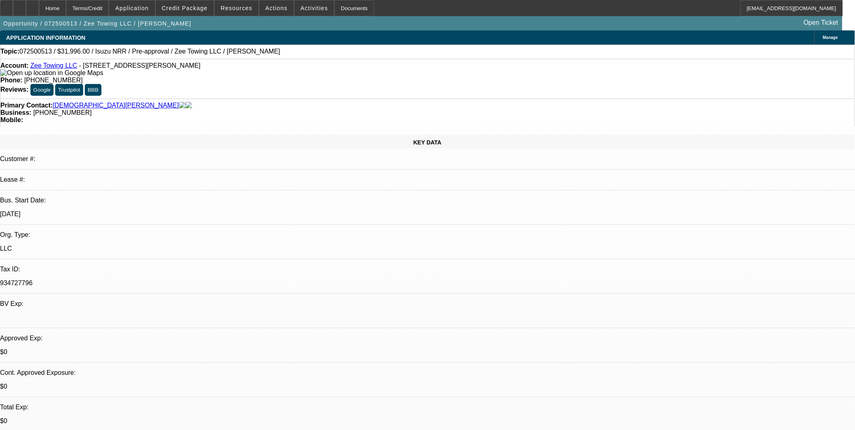
select select "0.1"
select select "1"
select select "2"
select select "4"
select select "1"
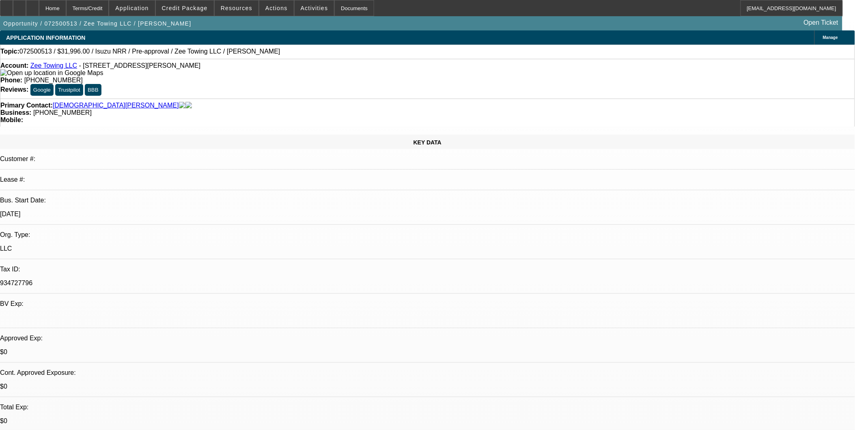
select select "1"
select select "4"
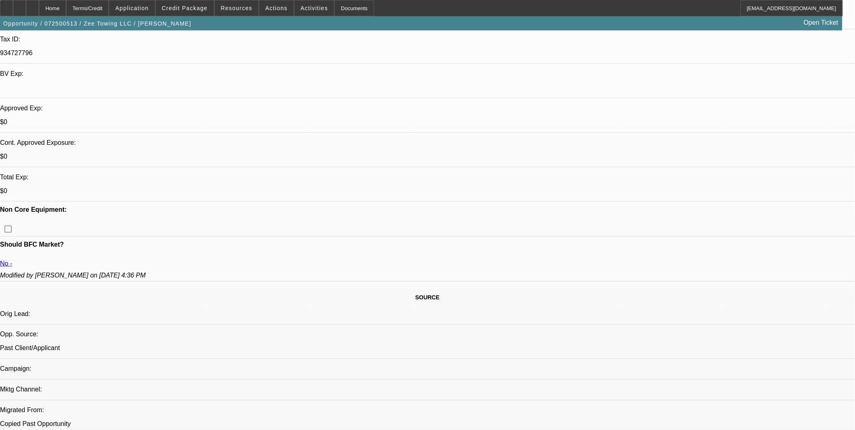
scroll to position [360, 0]
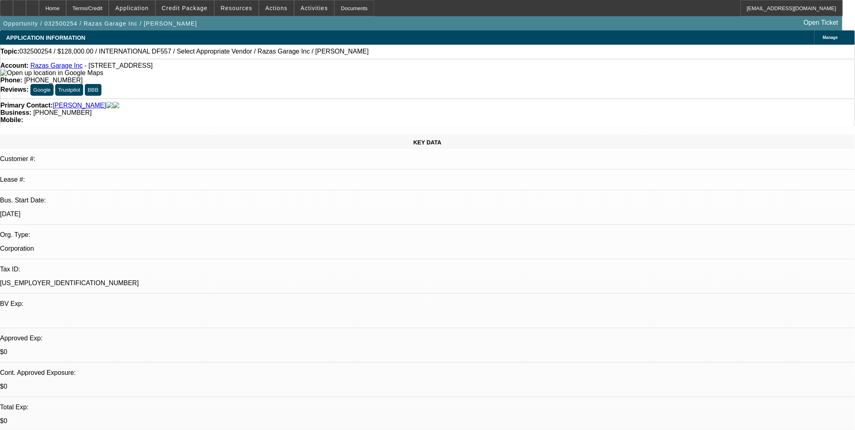
select select "0"
select select "2"
select select "0.1"
select select "1"
select select "2"
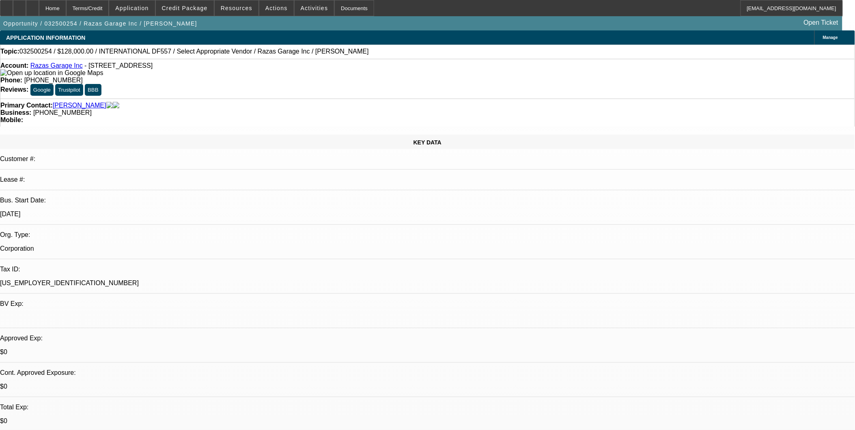
select select "4"
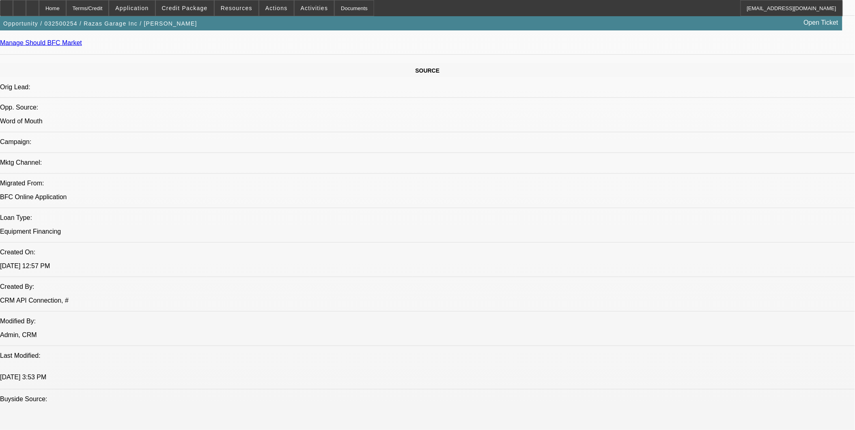
scroll to position [270, 0]
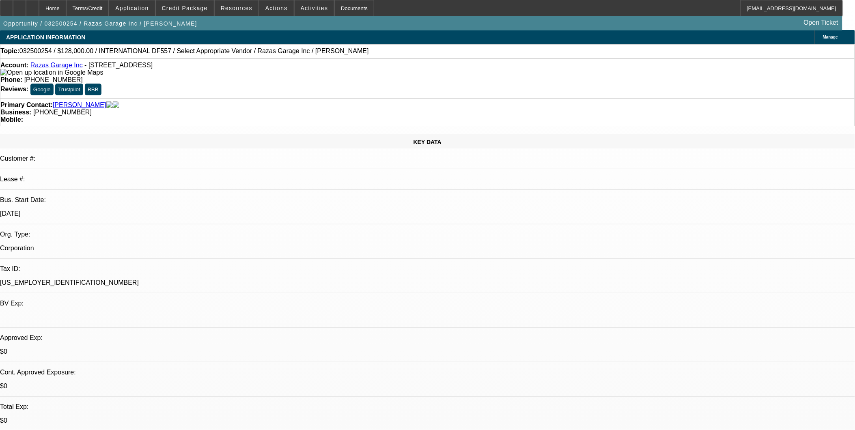
scroll to position [0, 0]
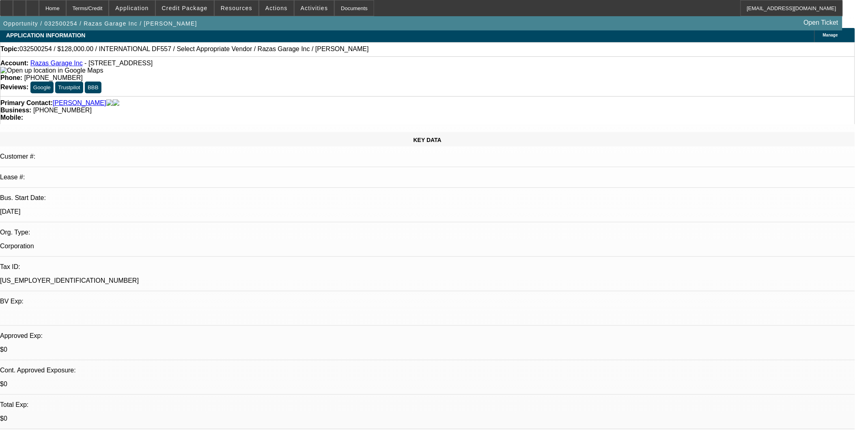
scroll to position [225, 0]
